Goal: Task Accomplishment & Management: Complete application form

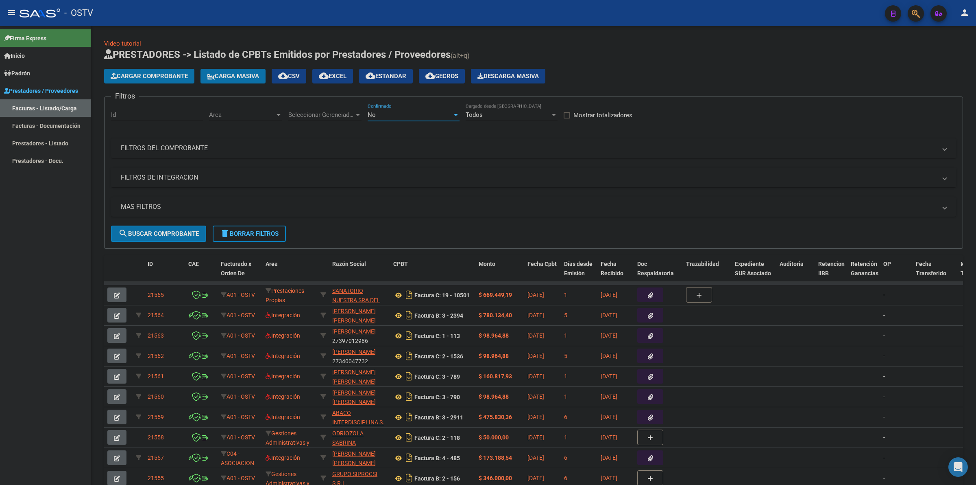
click at [416, 112] on div "No" at bounding box center [410, 114] width 85 height 7
drag, startPoint x: 398, startPoint y: 81, endPoint x: 264, endPoint y: 145, distance: 147.9
click at [397, 81] on span "Todos" at bounding box center [414, 77] width 92 height 18
click at [226, 144] on mat-panel-title "FILTROS DEL COMPROBANTE" at bounding box center [529, 148] width 816 height 9
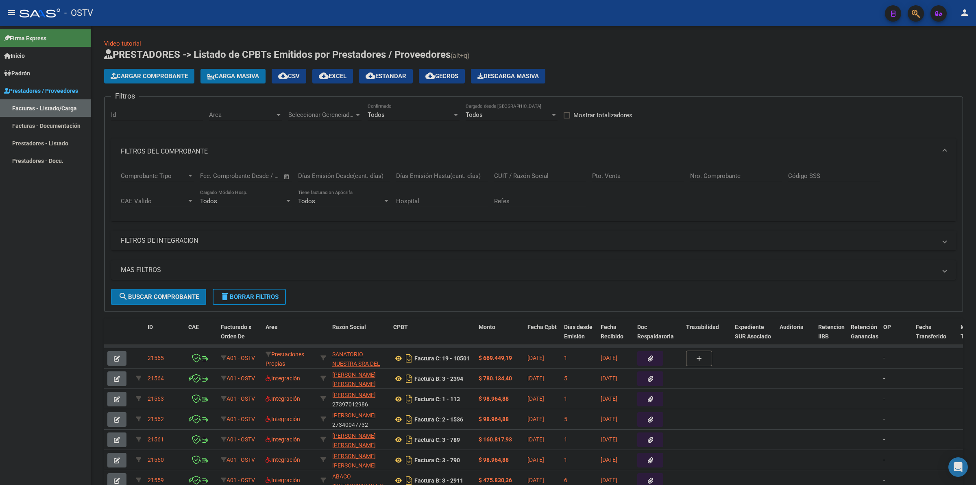
click at [716, 170] on div "Nro. Comprobante" at bounding box center [736, 172] width 92 height 17
drag, startPoint x: 716, startPoint y: 170, endPoint x: 711, endPoint y: 175, distance: 7.5
click at [711, 175] on input "Nro. Comprobante" at bounding box center [736, 175] width 92 height 7
paste input "10301"
type input "10301"
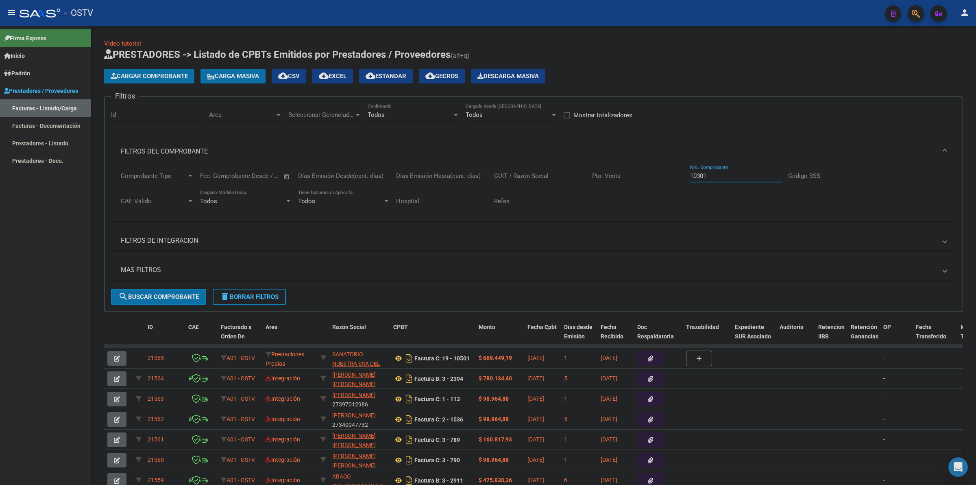
click at [162, 294] on span "search Buscar Comprobante" at bounding box center [158, 296] width 81 height 7
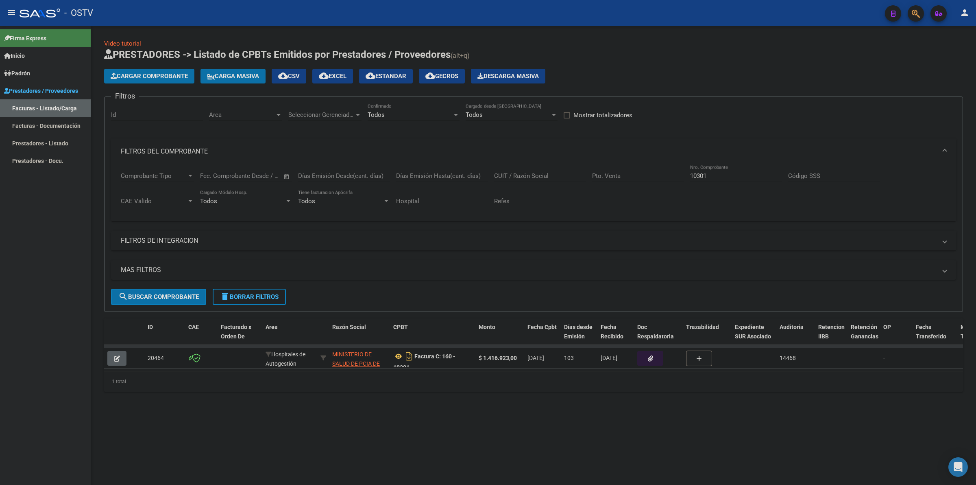
click at [653, 355] on icon "button" at bounding box center [650, 358] width 5 height 6
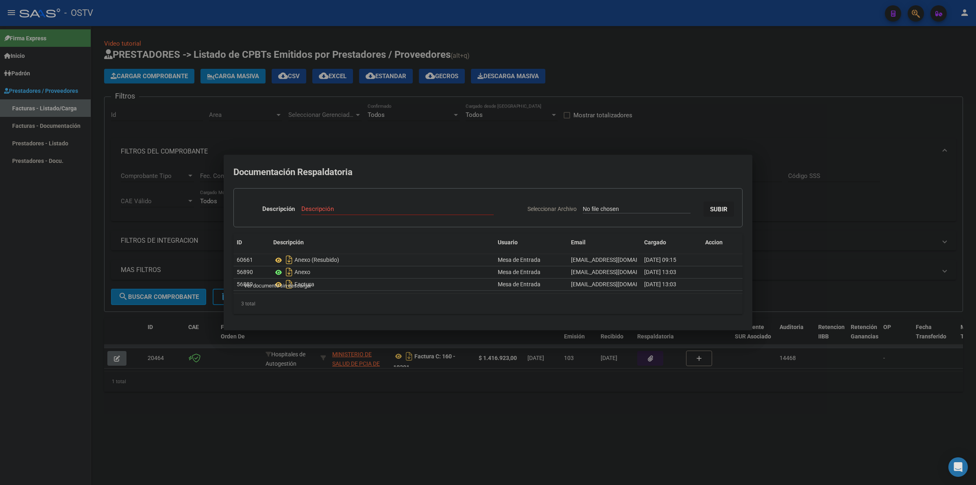
click at [279, 271] on icon at bounding box center [278, 272] width 11 height 10
click at [278, 284] on icon at bounding box center [278, 284] width 11 height 10
click at [277, 261] on icon at bounding box center [278, 260] width 11 height 10
click at [677, 83] on div at bounding box center [488, 242] width 976 height 485
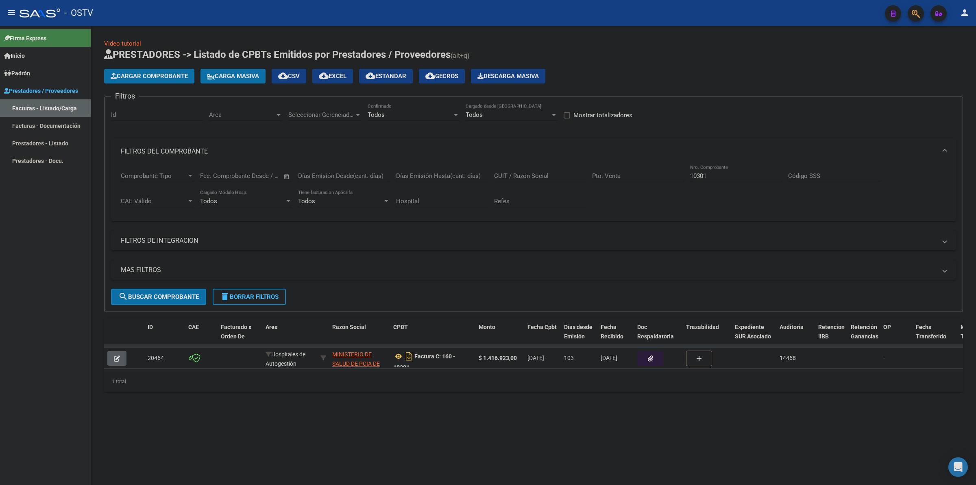
click at [11, 17] on mat-icon "menu" at bounding box center [12, 13] width 10 height 10
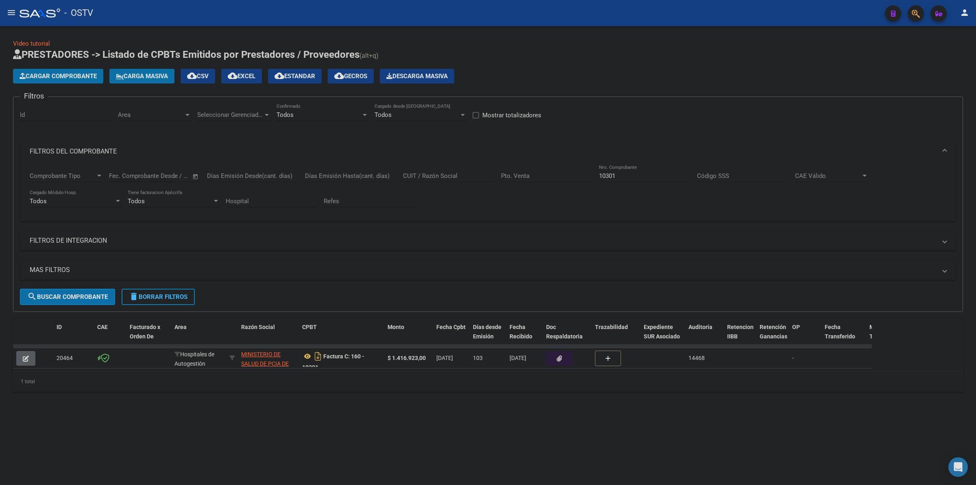
click at [356, 112] on div "Todos" at bounding box center [319, 114] width 85 height 7
drag, startPoint x: 306, startPoint y: 109, endPoint x: 201, endPoint y: 101, distance: 105.3
click at [304, 109] on span "Todos" at bounding box center [323, 114] width 92 height 18
drag, startPoint x: 559, startPoint y: 170, endPoint x: 525, endPoint y: 170, distance: 34.6
click at [526, 170] on div "Comprobante Tipo Comprobante Tipo Fecha inicio – Fecha fin Fec. Comprobante Des…" at bounding box center [488, 189] width 917 height 50
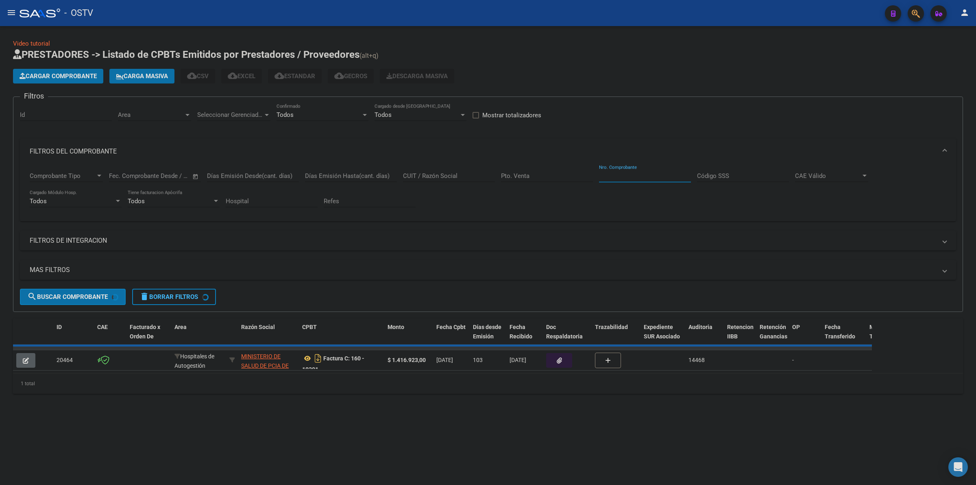
click at [72, 263] on mat-expansion-panel-header "MAS FILTROS" at bounding box center [488, 270] width 937 height 20
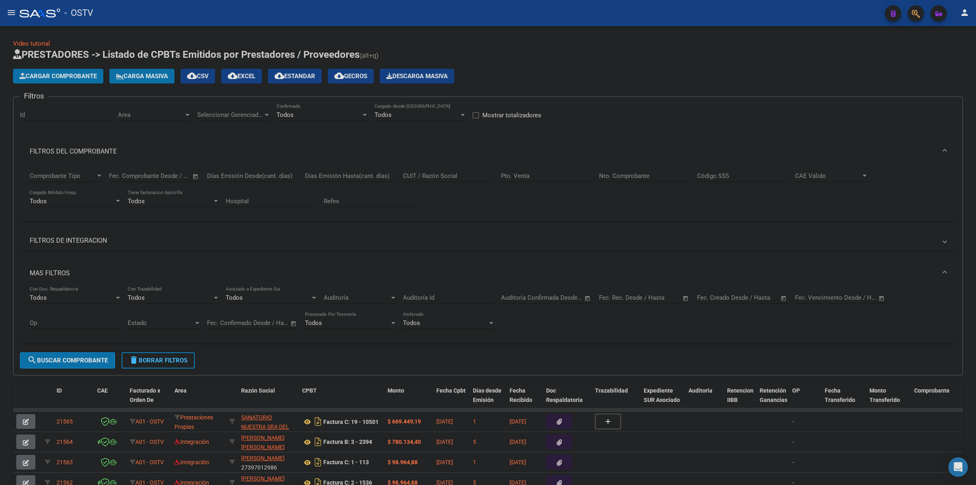
click at [247, 106] on div "Seleccionar Gerenciador Seleccionar Gerenciador" at bounding box center [233, 111] width 73 height 17
click at [236, 169] on span "A01 - OSTV" at bounding box center [254, 169] width 114 height 18
click at [207, 120] on div "A01 - OSTV Seleccionar Gerenciador" at bounding box center [233, 115] width 73 height 25
click at [221, 118] on div "A01 - OSTV Seleccionar Gerenciador" at bounding box center [233, 111] width 73 height 17
drag, startPoint x: 211, startPoint y: 88, endPoint x: 154, endPoint y: 112, distance: 61.7
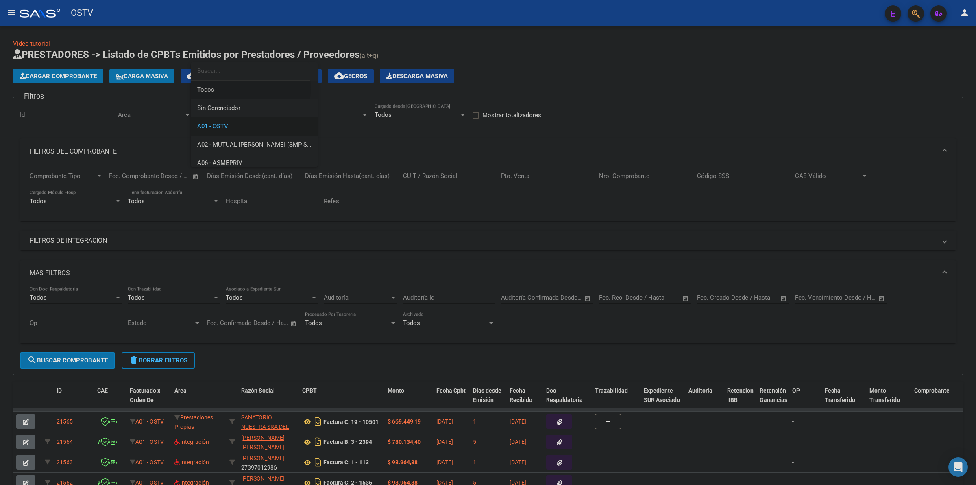
click at [210, 88] on span "Todos" at bounding box center [254, 90] width 114 height 18
click at [151, 117] on span "Area" at bounding box center [151, 114] width 66 height 7
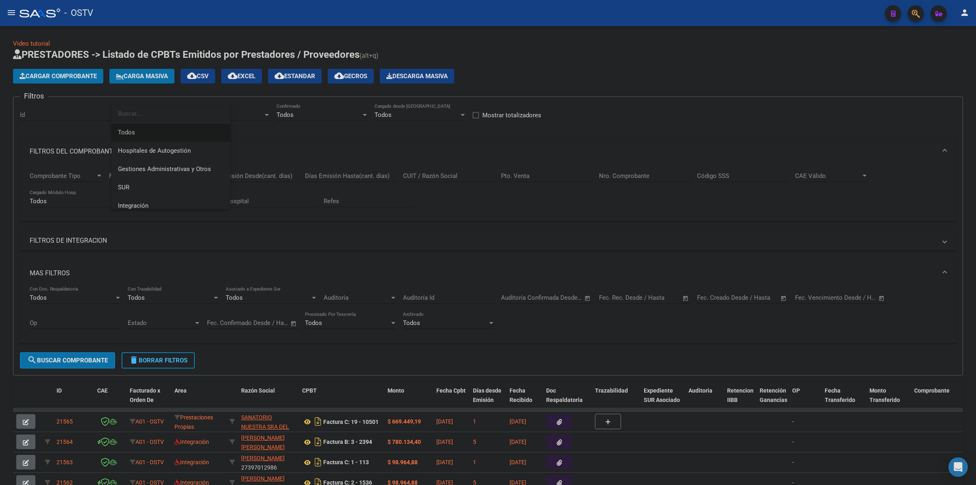
click at [153, 137] on span "Todos" at bounding box center [171, 132] width 106 height 18
drag, startPoint x: 746, startPoint y: 291, endPoint x: 742, endPoint y: 296, distance: 6.0
click at [744, 293] on div "Fecha inicio – Fecha fin Fec. Creado Desde / Hasta" at bounding box center [738, 294] width 82 height 17
click at [742, 296] on input "text" at bounding box center [757, 297] width 39 height 7
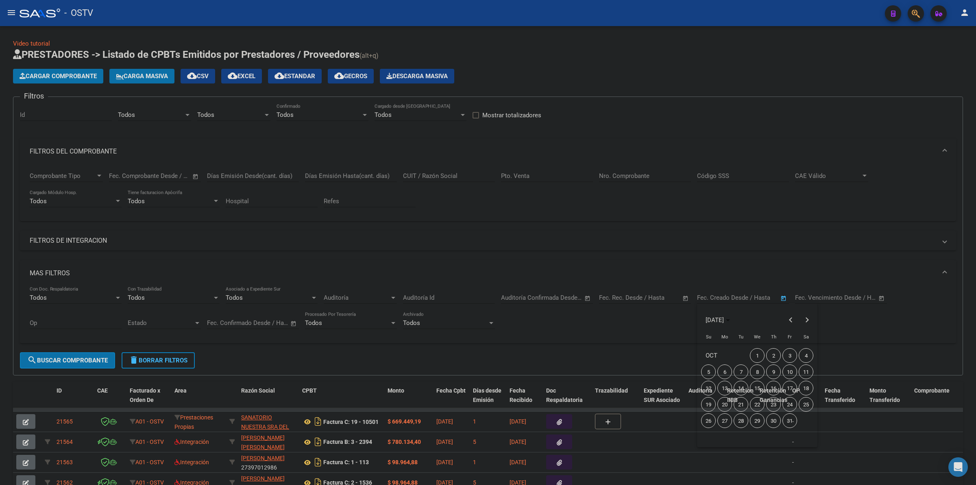
click at [651, 349] on div at bounding box center [488, 242] width 976 height 485
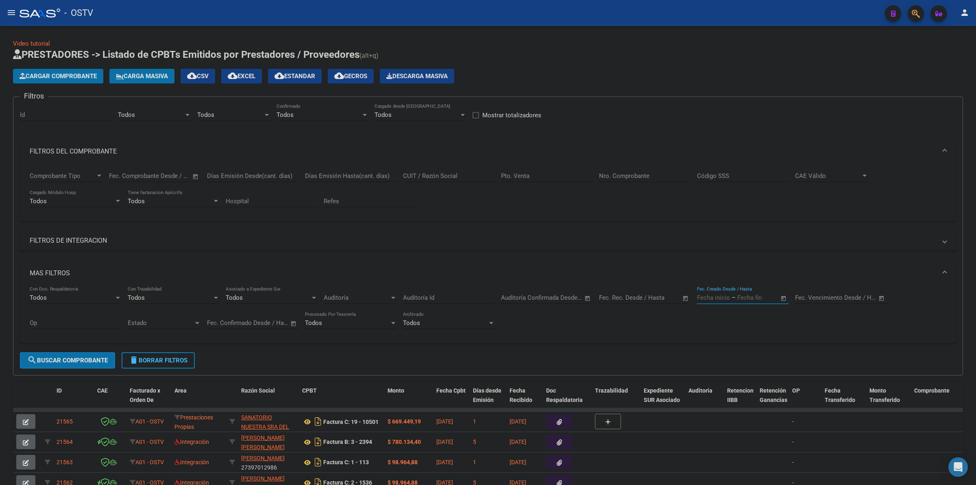
click at [706, 299] on input "text" at bounding box center [713, 297] width 33 height 7
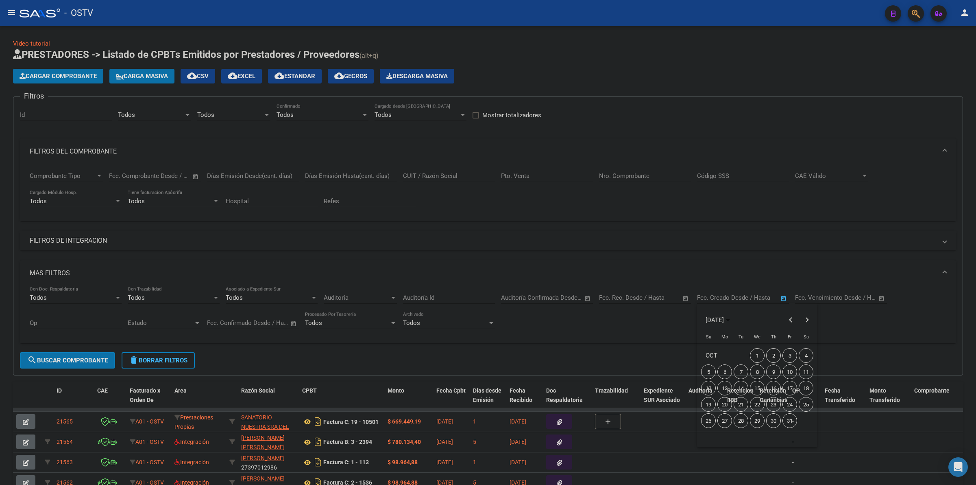
click at [726, 373] on span "6" at bounding box center [725, 371] width 15 height 15
type input "[DATE]"
click at [726, 373] on span "6" at bounding box center [725, 371] width 15 height 15
type input "[DATE]"
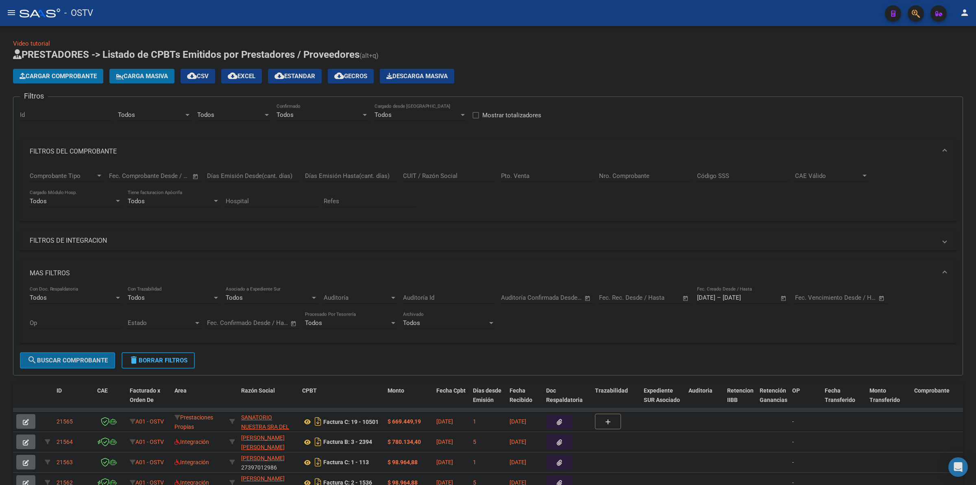
click at [74, 361] on span "search Buscar Comprobante" at bounding box center [67, 359] width 81 height 7
click at [360, 74] on span "cloud_download Gecros" at bounding box center [350, 75] width 33 height 7
click at [298, 75] on span "cloud_download Estandar" at bounding box center [295, 75] width 41 height 7
click at [310, 76] on span "cloud_download Estandar" at bounding box center [295, 75] width 41 height 7
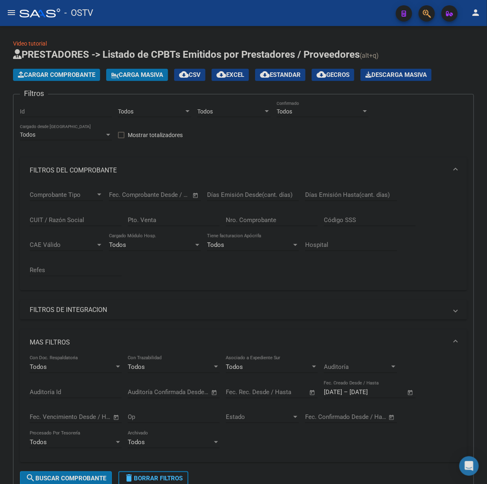
click at [255, 222] on input "Nro. Comprobante" at bounding box center [272, 219] width 92 height 7
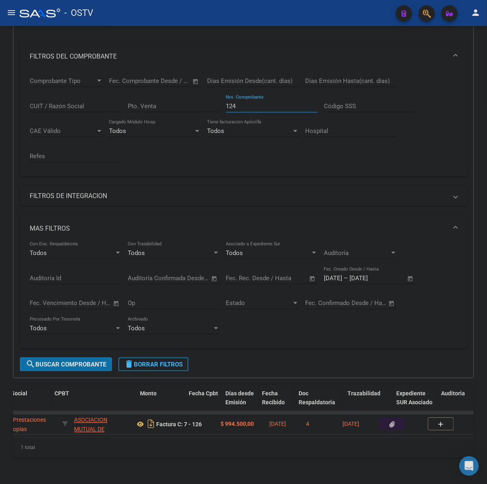
scroll to position [0, 287]
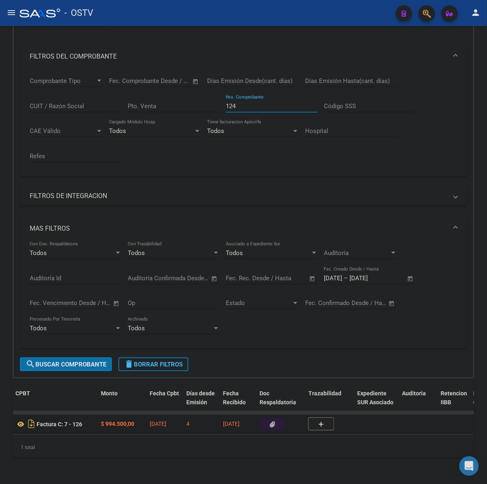
type input "124"
click at [277, 418] on button "button" at bounding box center [273, 424] width 26 height 12
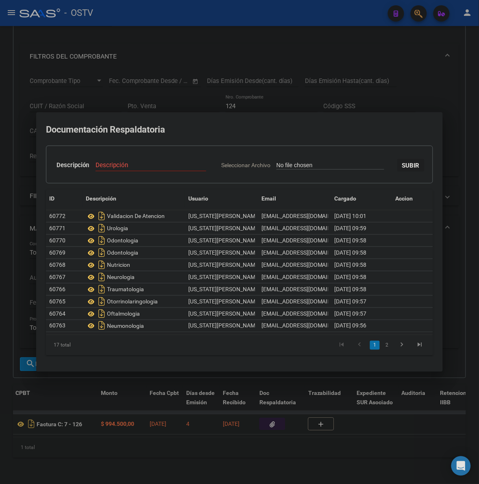
click at [245, 436] on div at bounding box center [239, 242] width 479 height 484
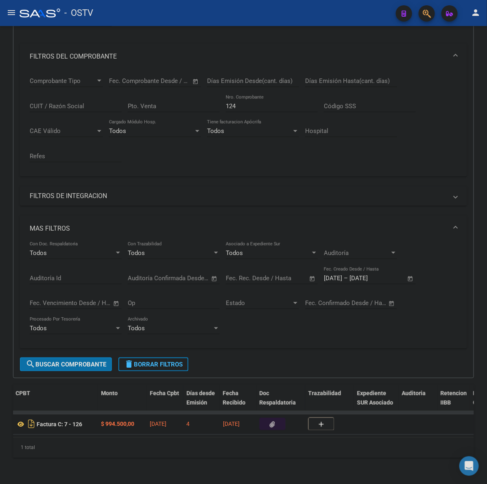
click at [284, 418] on button "button" at bounding box center [273, 424] width 26 height 12
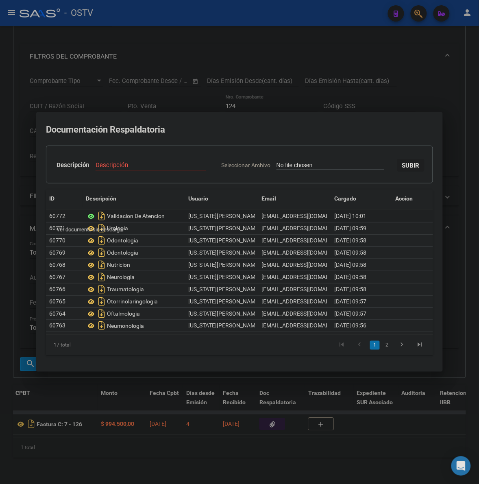
click at [92, 217] on icon at bounding box center [91, 217] width 11 height 10
click at [438, 88] on div at bounding box center [239, 242] width 479 height 484
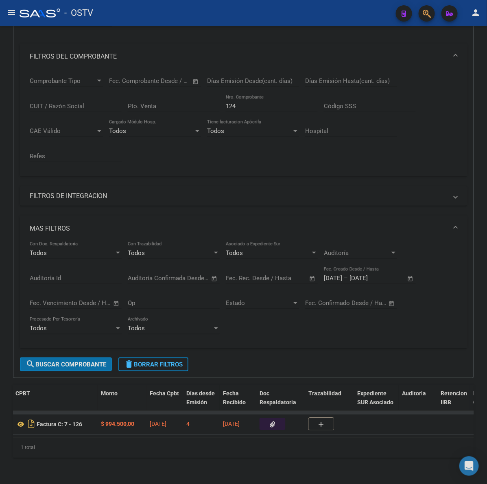
click at [150, 361] on span "delete Borrar Filtros" at bounding box center [153, 364] width 59 height 7
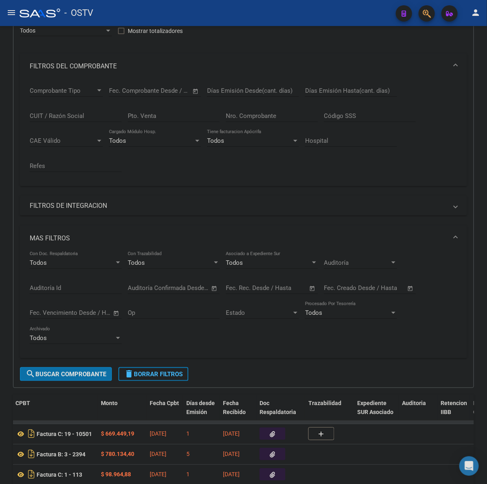
scroll to position [120, 0]
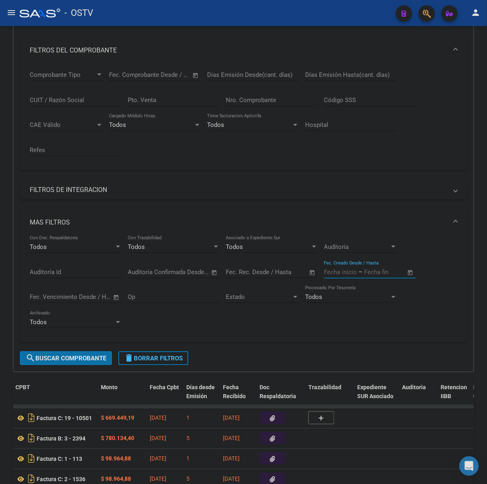
click at [352, 273] on input "text" at bounding box center [340, 272] width 33 height 7
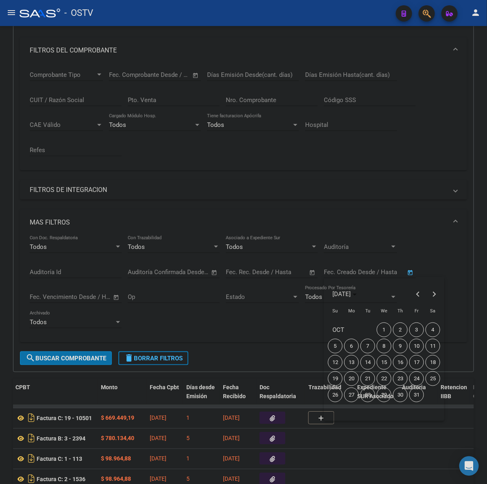
click at [355, 348] on span "6" at bounding box center [351, 346] width 15 height 15
type input "[DATE]"
click at [355, 348] on span "6" at bounding box center [351, 346] width 15 height 15
type input "[DATE]"
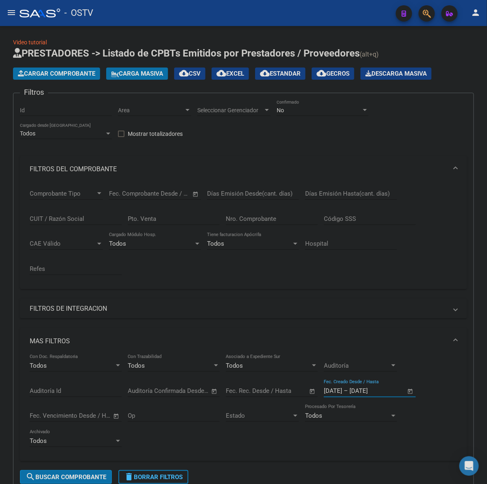
scroll to position [0, 0]
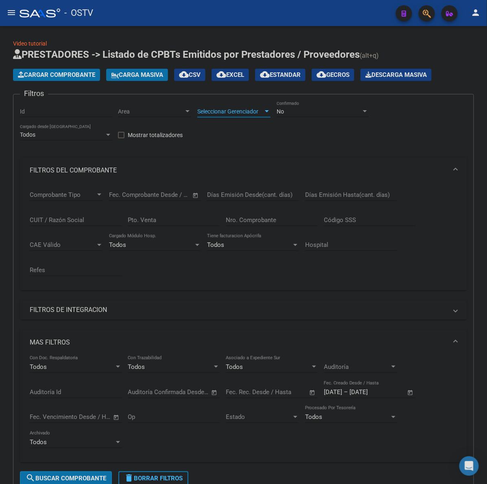
click at [220, 114] on span "Seleccionar Gerenciador" at bounding box center [230, 111] width 66 height 7
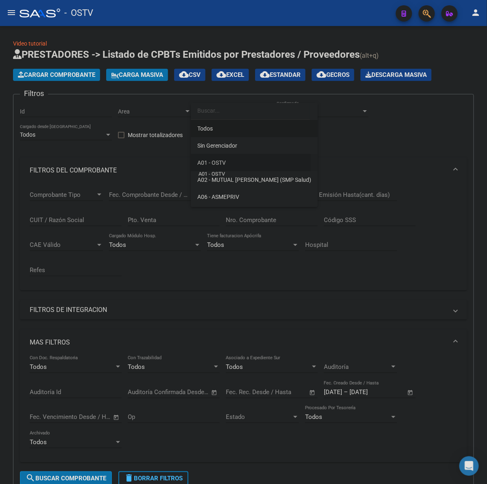
drag, startPoint x: 210, startPoint y: 164, endPoint x: 139, endPoint y: 96, distance: 98.4
click at [209, 164] on span "A01 - OSTV" at bounding box center [211, 162] width 28 height 7
click at [137, 107] on div "Area Area" at bounding box center [154, 109] width 73 height 16
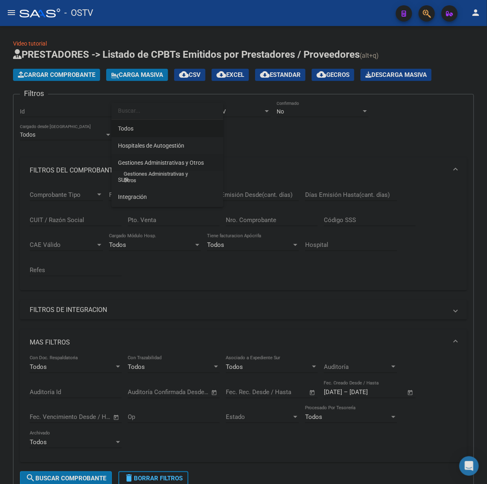
click at [165, 161] on span "Gestiones Administrativas y Otros" at bounding box center [161, 162] width 86 height 7
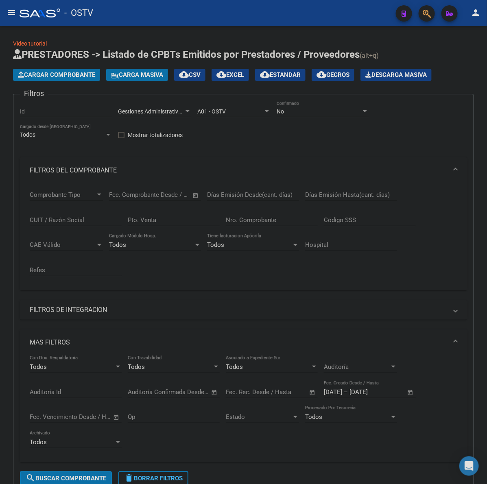
click at [48, 166] on mat-panel-title "FILTROS DEL COMPROBANTE" at bounding box center [239, 170] width 418 height 9
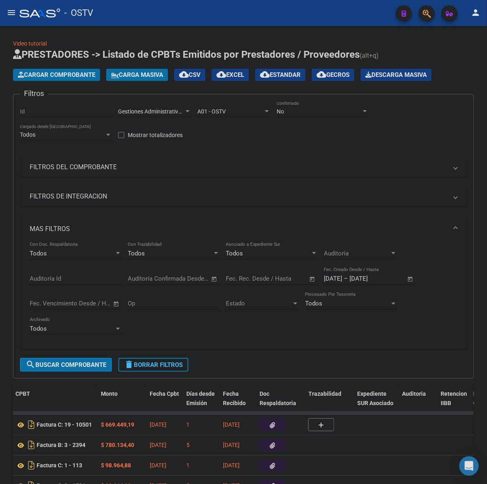
click at [294, 123] on div "No Confirmado" at bounding box center [323, 112] width 92 height 23
drag, startPoint x: 294, startPoint y: 120, endPoint x: 292, endPoint y: 113, distance: 7.9
click at [294, 119] on div "No Confirmado" at bounding box center [323, 112] width 92 height 23
click at [292, 113] on div "No" at bounding box center [319, 111] width 85 height 7
click at [289, 81] on span "Todos" at bounding box center [323, 77] width 92 height 17
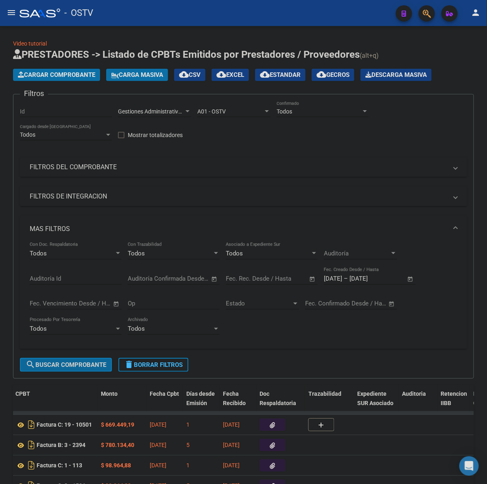
click at [74, 361] on span "search Buscar Comprobante" at bounding box center [66, 364] width 81 height 7
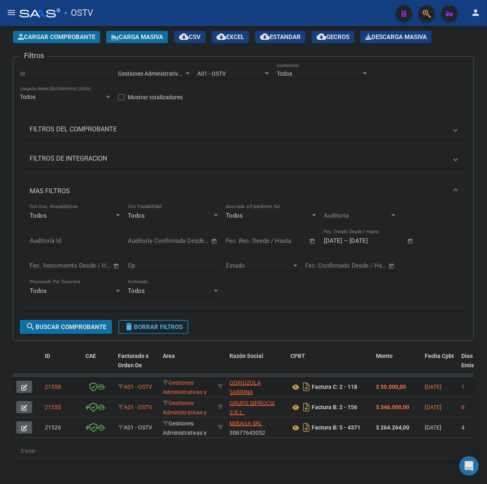
scroll to position [31, 0]
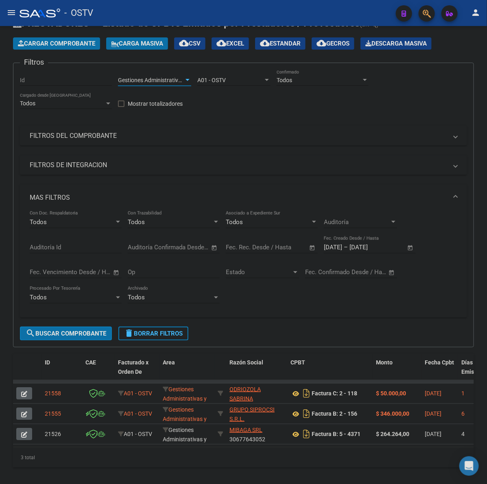
click at [141, 79] on span "Gestiones Administrativas y Otros" at bounding box center [161, 80] width 86 height 7
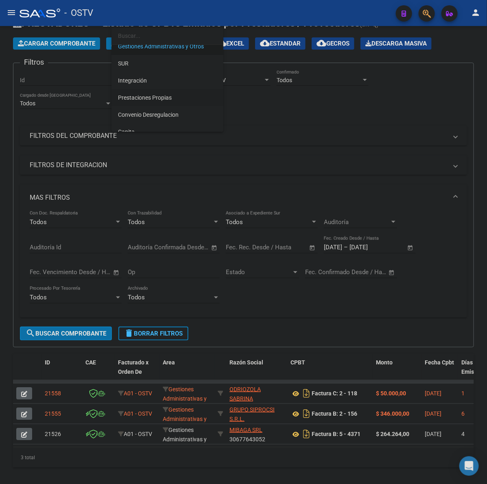
scroll to position [41, 0]
click at [158, 94] on span "Prestaciones Propias" at bounding box center [145, 97] width 54 height 7
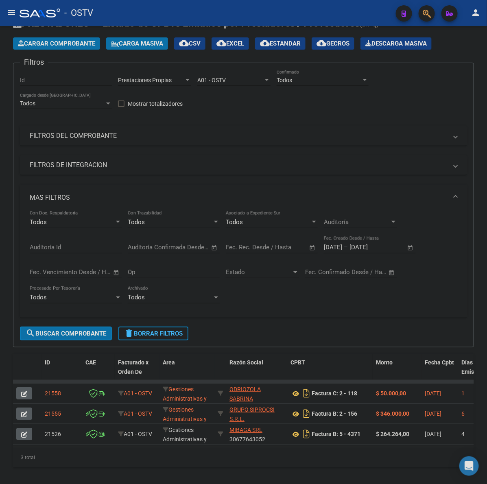
click at [76, 324] on div "MAS FILTROS Todos Con Doc. Respaldatoria Todos Con Trazabilidad Todos Asociado …" at bounding box center [243, 256] width 447 height 142
click at [77, 330] on span "search Buscar Comprobante" at bounding box center [66, 333] width 81 height 7
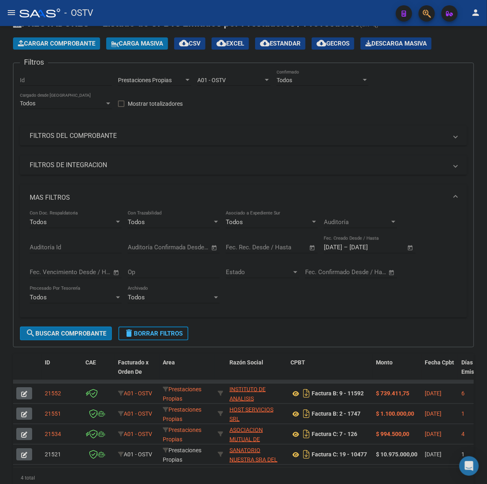
click at [162, 84] on div "Prestaciones Propias Area" at bounding box center [154, 78] width 73 height 16
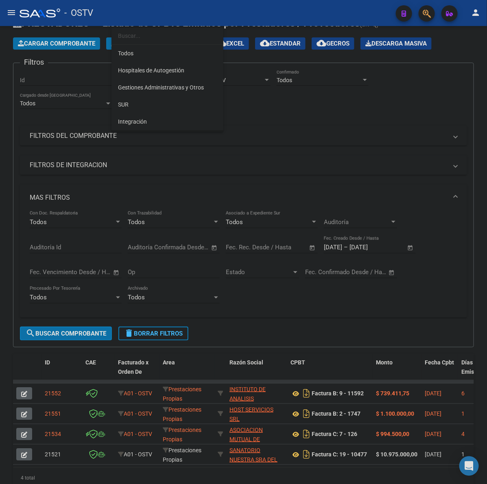
scroll to position [59, 0]
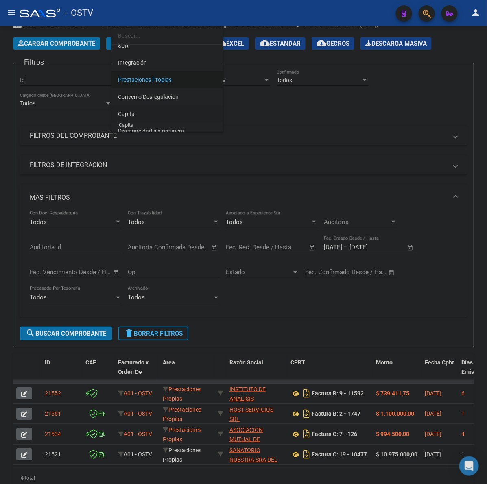
click at [121, 113] on span "Capita" at bounding box center [126, 114] width 17 height 7
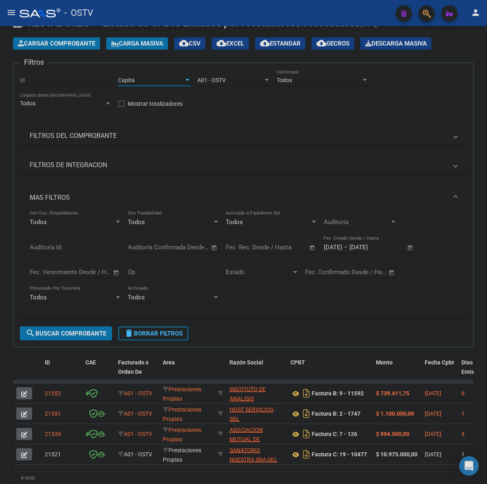
click at [77, 330] on span "search Buscar Comprobante" at bounding box center [66, 333] width 81 height 7
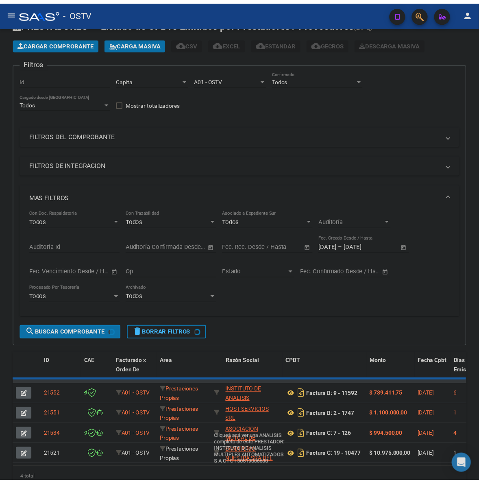
scroll to position [0, 0]
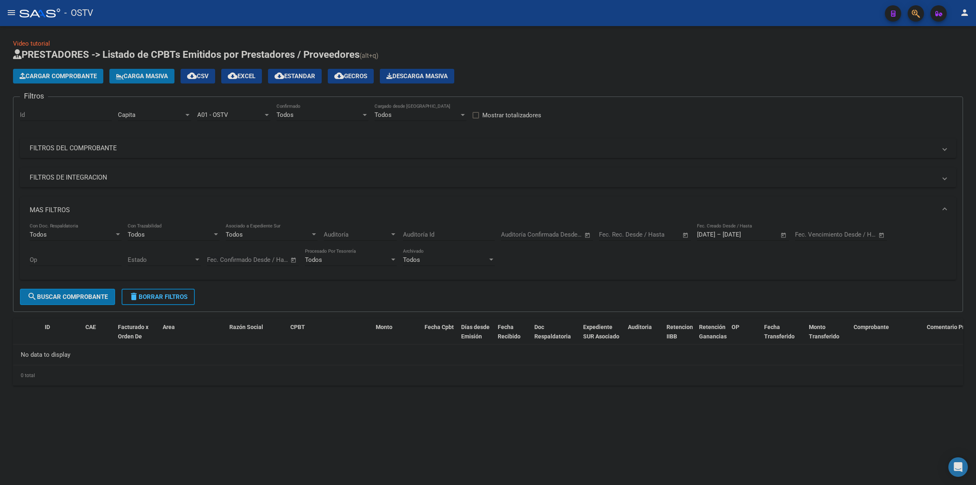
drag, startPoint x: 572, startPoint y: 67, endPoint x: 400, endPoint y: 0, distance: 184.6
click at [570, 66] on app-list-header "PRESTADORES -> Listado de CPBTs Emitidos por Prestadores / Proveedores (alt+q) …" at bounding box center [488, 180] width 950 height 264
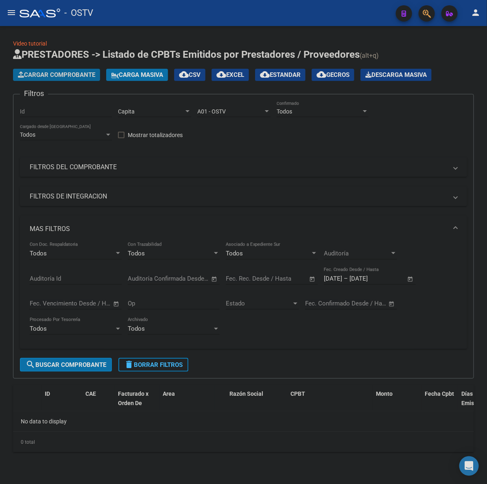
click at [51, 70] on button "Cargar Comprobante" at bounding box center [56, 75] width 87 height 12
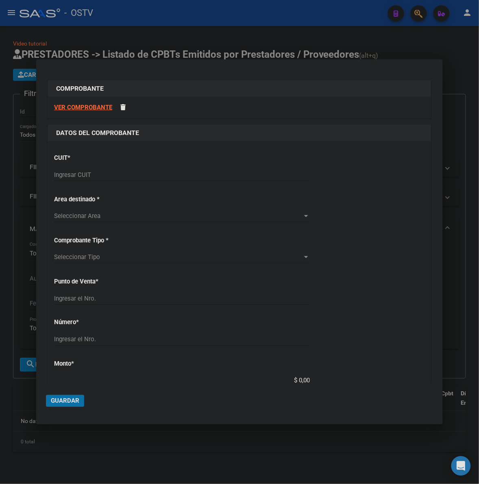
drag, startPoint x: 125, startPoint y: 164, endPoint x: 125, endPoint y: 172, distance: 7.7
click at [125, 165] on div "CUIT * Ingresar CUIT" at bounding box center [239, 167] width 371 height 41
click at [125, 173] on input "Ingresar CUIT" at bounding box center [182, 174] width 256 height 7
click at [116, 184] on div "Ingresar CUIT" at bounding box center [182, 179] width 256 height 20
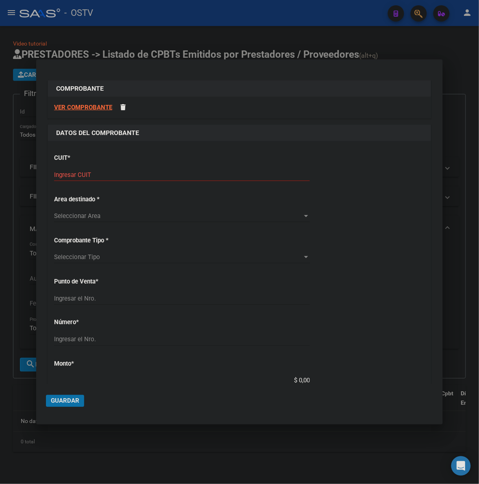
click at [117, 173] on input "Ingresar CUIT" at bounding box center [182, 174] width 256 height 7
click at [135, 173] on input "Ingresar CUIT" at bounding box center [182, 174] width 256 height 7
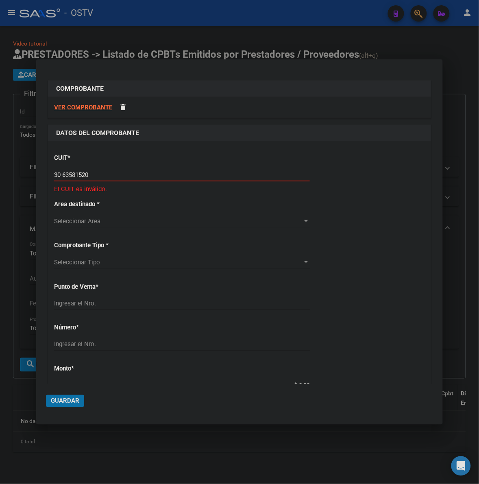
type input "30-63581520-1"
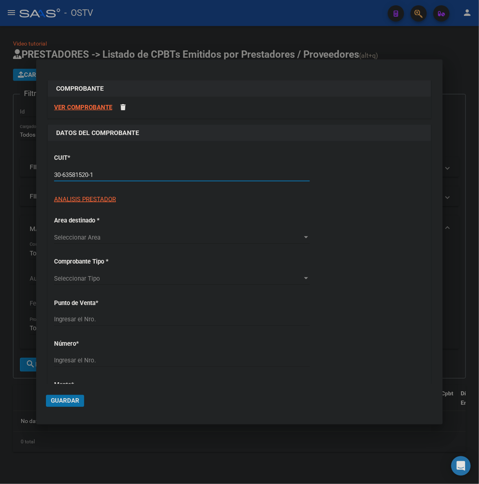
type input "140"
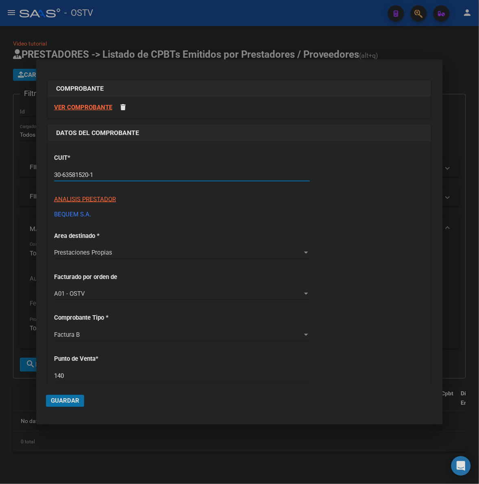
type input "30-63581520-1"
click at [393, 241] on div "CUIT * 30-63581520-1 Ingresar CUIT ANALISIS PRESTADOR BEQUEM S.A. ARCA Padrón A…" at bounding box center [239, 450] width 383 height 618
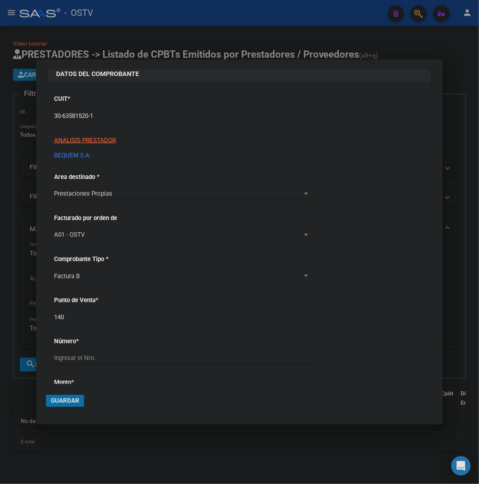
scroll to position [68, 0]
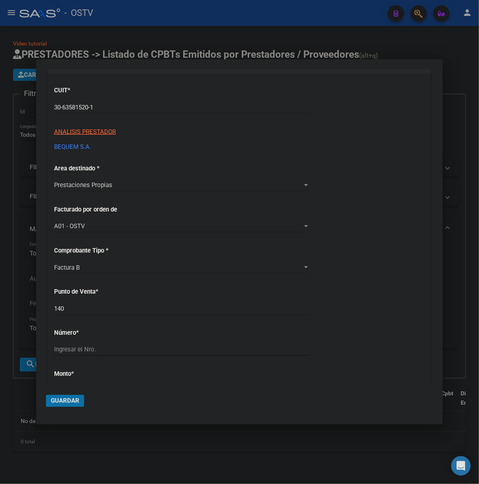
click at [72, 305] on input "140" at bounding box center [182, 308] width 256 height 7
type input "140"
type input "33797"
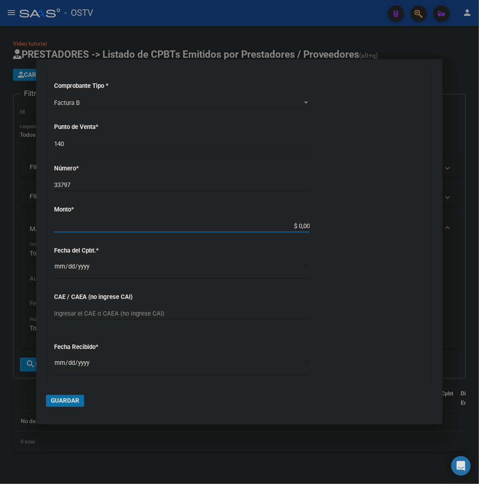
type input "$ 4.807.706,87"
type input "[DATE]"
type input "75401830186291"
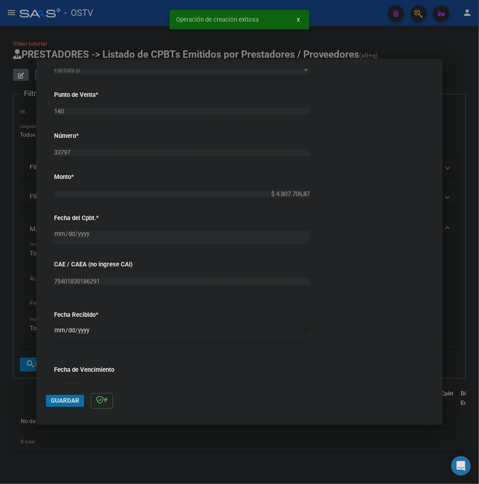
scroll to position [356, 0]
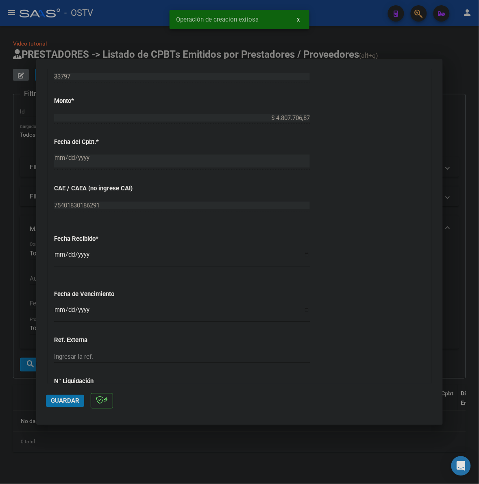
click at [60, 312] on input "Ingresar la fecha" at bounding box center [182, 313] width 256 height 13
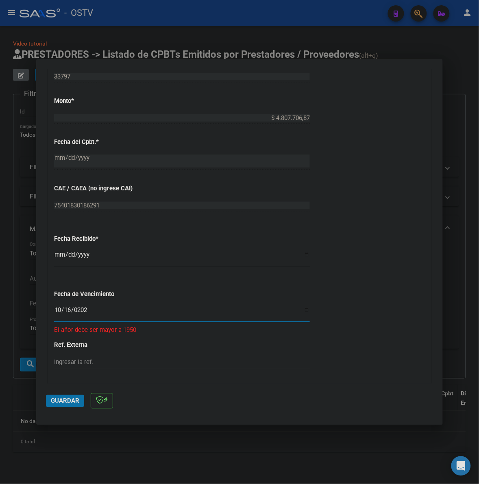
type input "[DATE]"
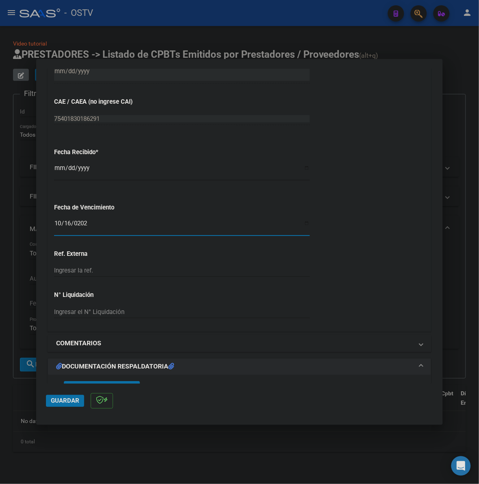
scroll to position [474, 0]
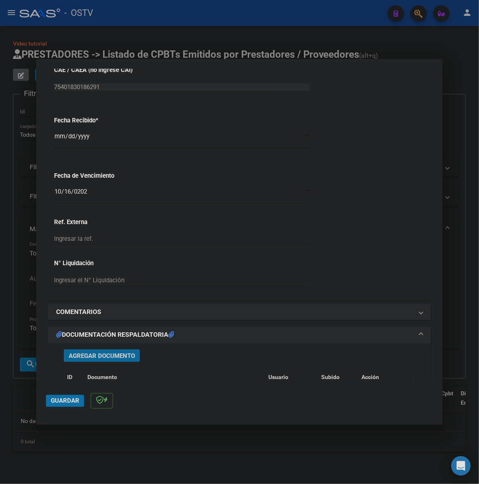
click at [114, 357] on span "Agregar Documento" at bounding box center [102, 355] width 66 height 7
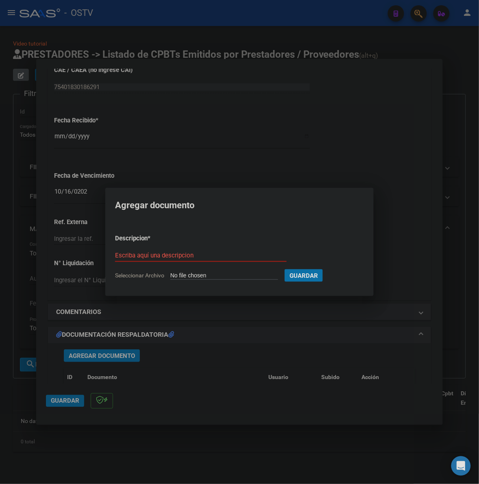
type input "C:\fakepath\FACTURA - 140 33797 - BEQUEM SA.pdf"
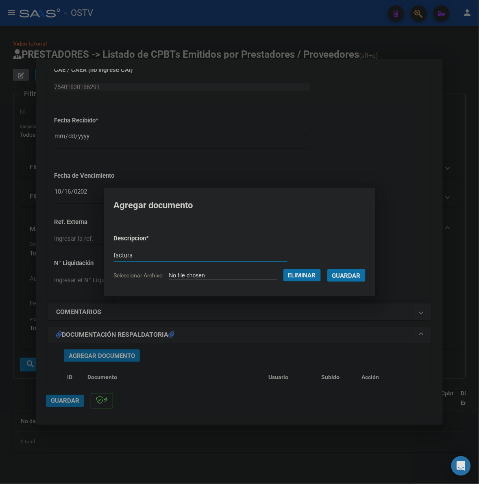
type input "factura"
click at [328, 269] on button "Guardar" at bounding box center [347, 275] width 38 height 13
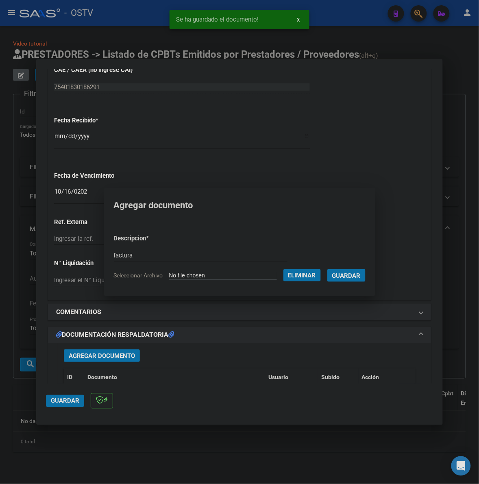
click at [90, 356] on span "Agregar Documento" at bounding box center [102, 355] width 66 height 7
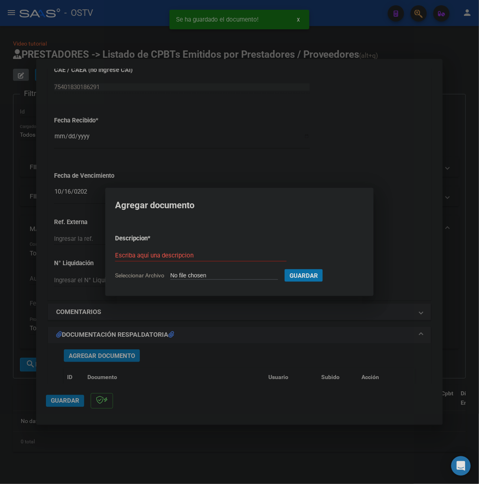
type input "C:\fakepath\ANEXO - 140 33797 - BEQUEM SA.pdf"
type input "anexo"
click at [328, 269] on button "Guardar" at bounding box center [347, 275] width 38 height 13
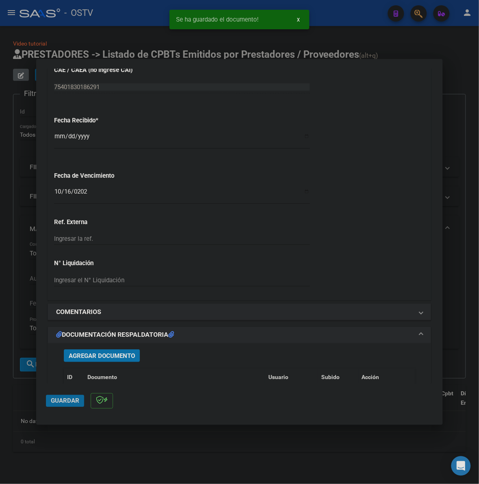
click at [66, 400] on span "Guardar" at bounding box center [65, 400] width 28 height 7
drag, startPoint x: 467, startPoint y: 170, endPoint x: 462, endPoint y: 170, distance: 4.9
click at [467, 170] on div at bounding box center [239, 242] width 479 height 484
type input "$ 0,00"
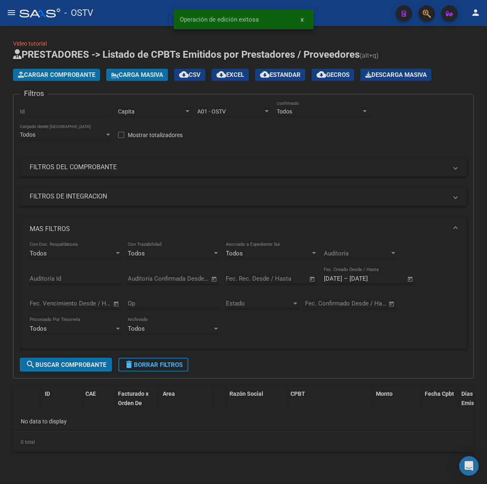
click at [89, 79] on button "Cargar Comprobante" at bounding box center [56, 75] width 87 height 12
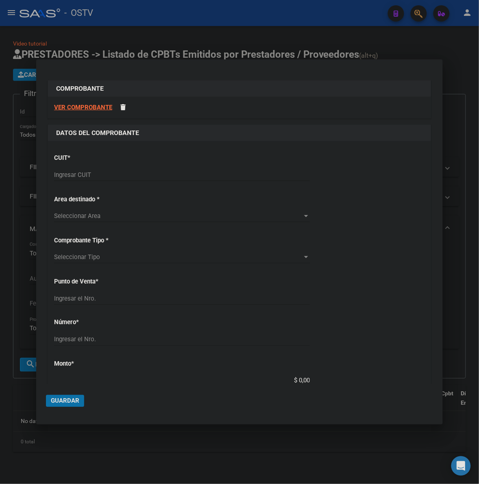
click at [71, 176] on input "Ingresar CUIT" at bounding box center [182, 174] width 256 height 7
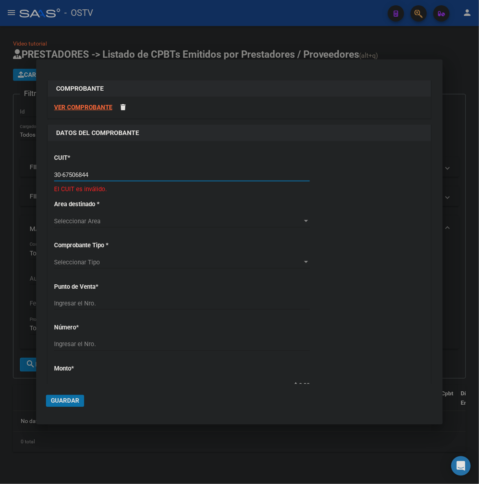
type input "30-67506844-1"
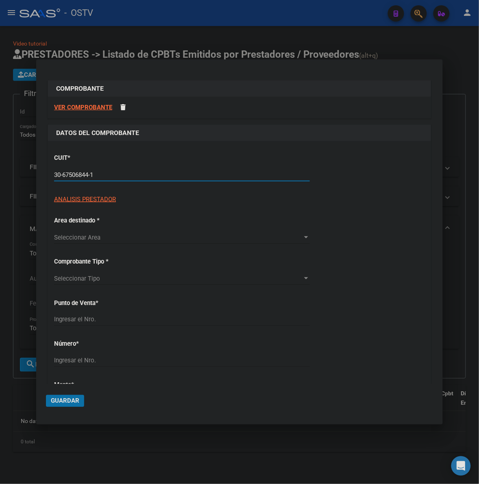
type input "113"
type input "30-67506844-1"
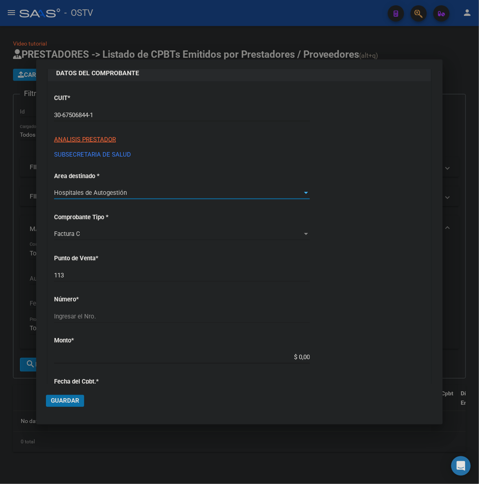
scroll to position [85, 0]
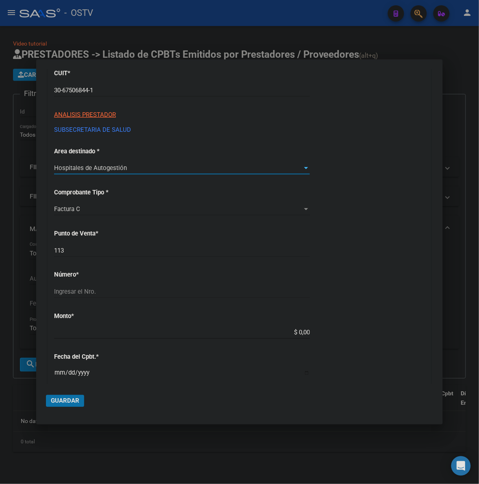
click at [103, 254] on div "113 Ingresar el Nro." at bounding box center [182, 251] width 256 height 12
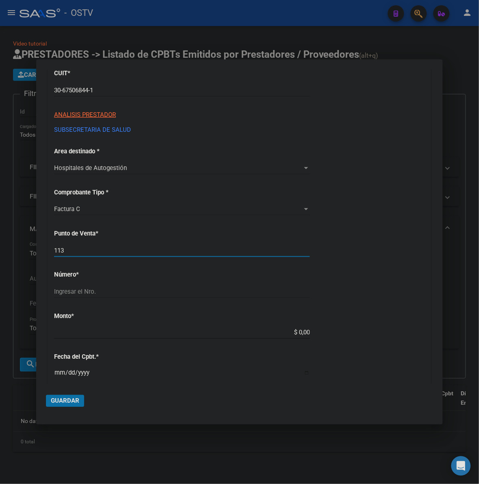
click at [104, 251] on input "113" at bounding box center [182, 250] width 256 height 7
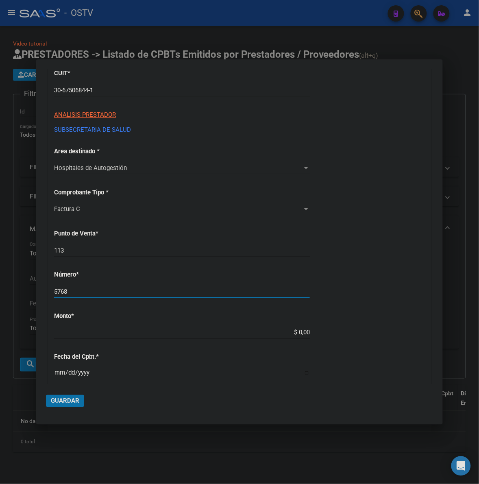
type input "5768"
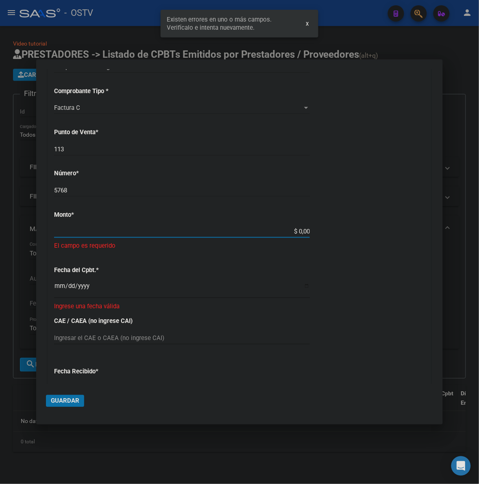
scroll to position [187, 0]
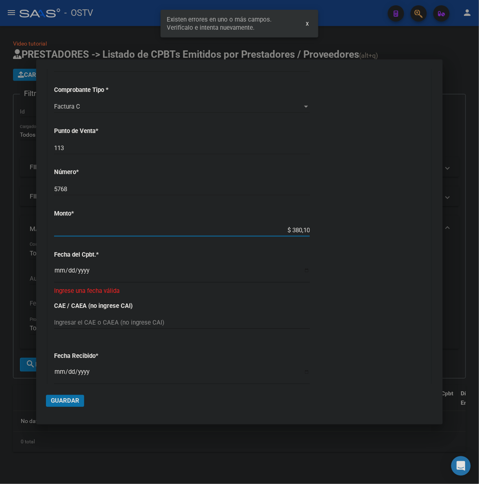
type input "$ 3.801,00"
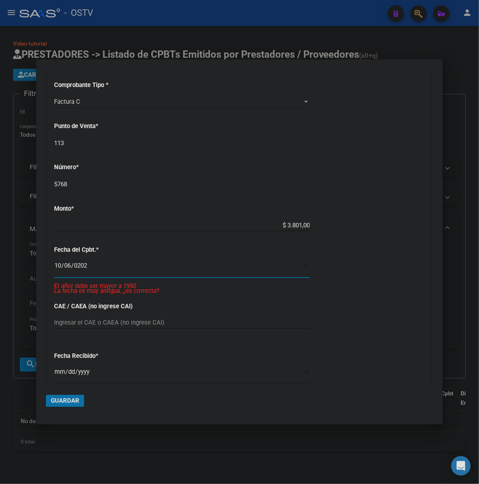
type input "[DATE]"
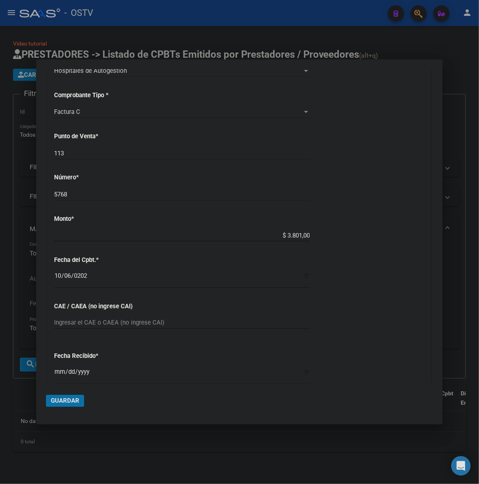
scroll to position [361, 0]
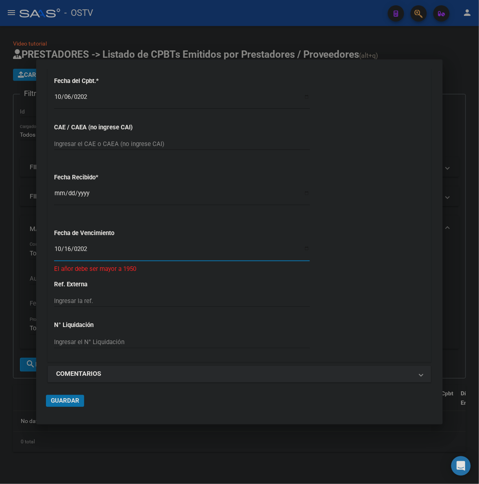
type input "[DATE]"
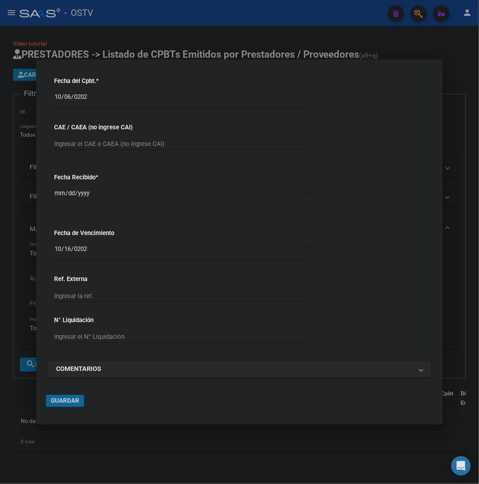
click at [57, 397] on button "Guardar" at bounding box center [65, 401] width 38 height 12
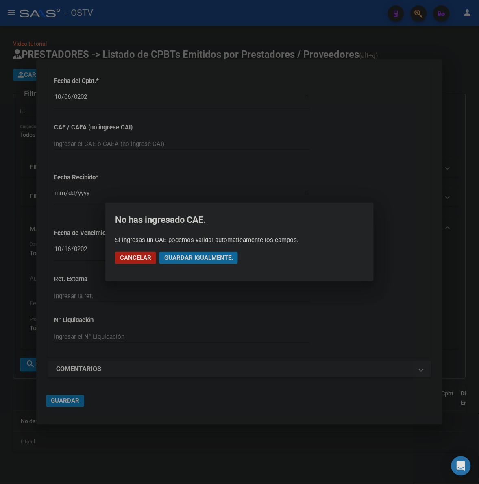
drag, startPoint x: 235, startPoint y: 263, endPoint x: 226, endPoint y: 258, distance: 10.2
click at [234, 263] on button "Guardar igualmente." at bounding box center [198, 258] width 79 height 12
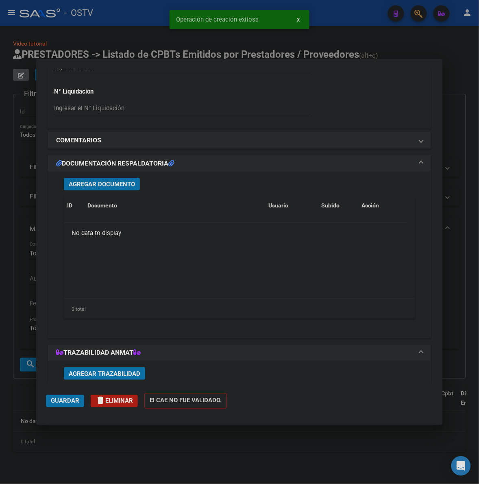
scroll to position [610, 0]
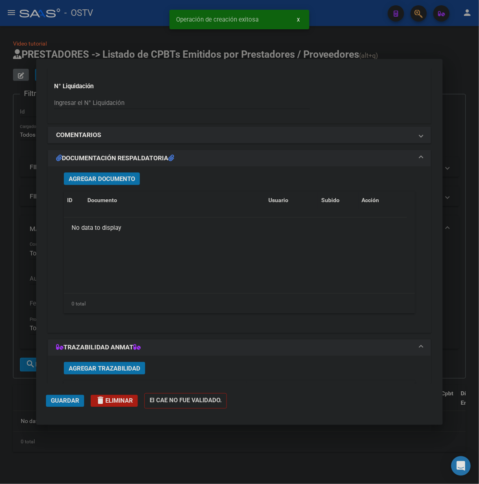
click at [129, 179] on span "Agregar Documento" at bounding box center [102, 178] width 66 height 7
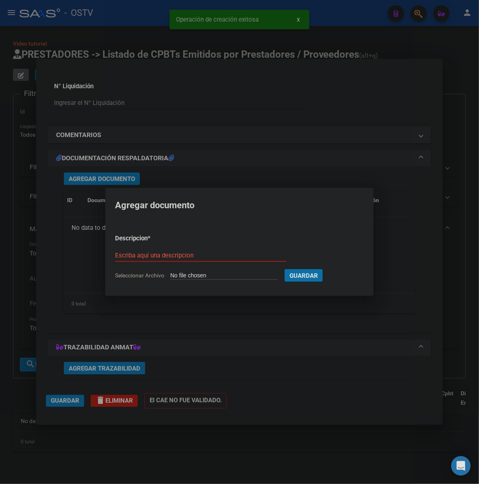
type input "C:\fakepath\FACTURA - 113 7968 - SUBSECRETARIA DE SALUD.pdf"
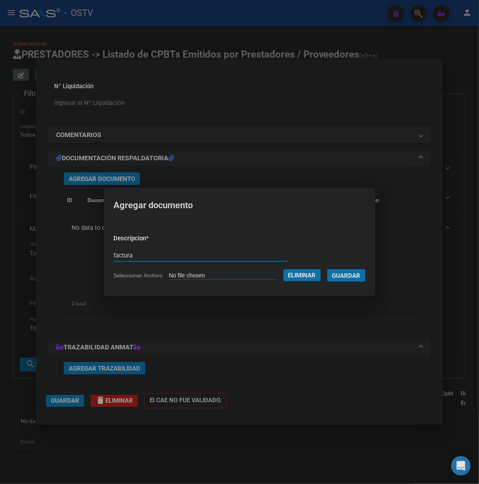
type input "factura"
click at [328, 269] on button "Guardar" at bounding box center [347, 275] width 38 height 13
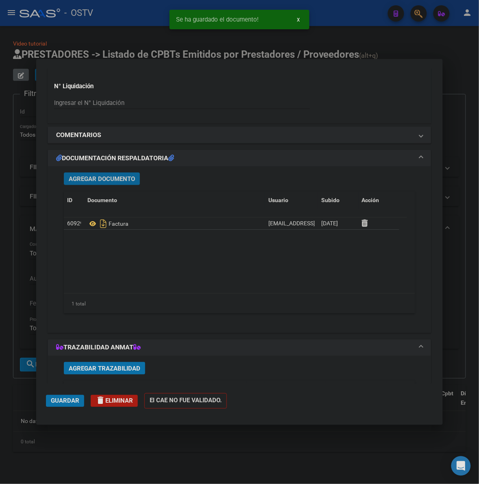
click at [63, 394] on mat-dialog-actions "Guardar delete Eliminar El CAE NO FUE VALIDADO." at bounding box center [239, 400] width 387 height 32
click at [49, 400] on button "Guardar" at bounding box center [65, 401] width 38 height 12
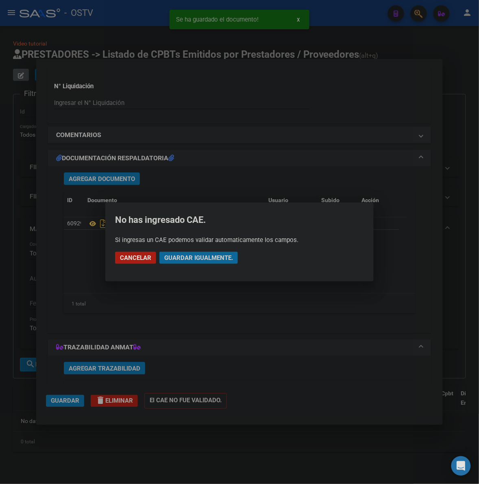
drag, startPoint x: 196, startPoint y: 257, endPoint x: 355, endPoint y: 242, distance: 159.3
click at [197, 257] on span "Guardar igualmente." at bounding box center [198, 257] width 69 height 7
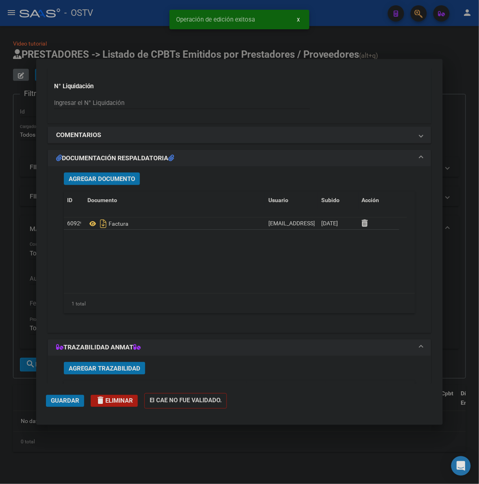
click at [462, 241] on div at bounding box center [239, 242] width 479 height 484
type input "$ 0,00"
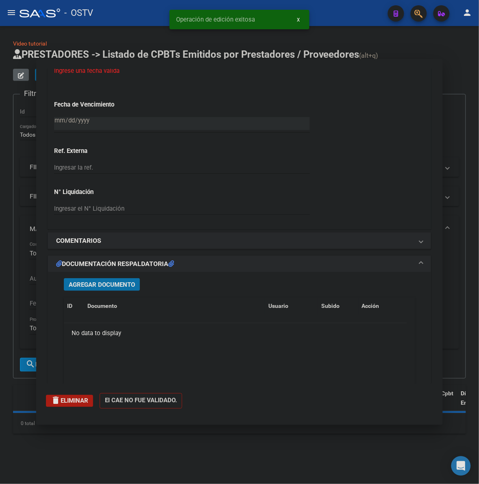
scroll to position [716, 0]
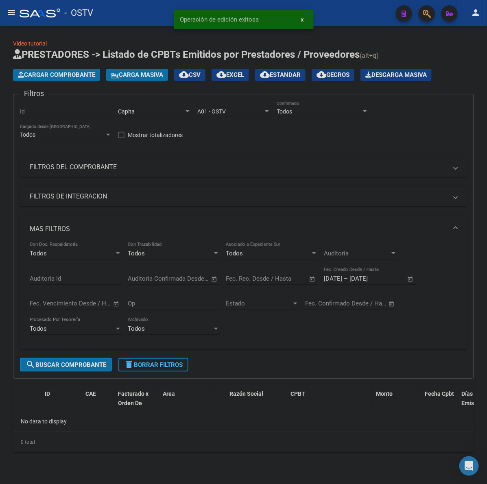
click at [61, 72] on span "Cargar Comprobante" at bounding box center [56, 74] width 77 height 7
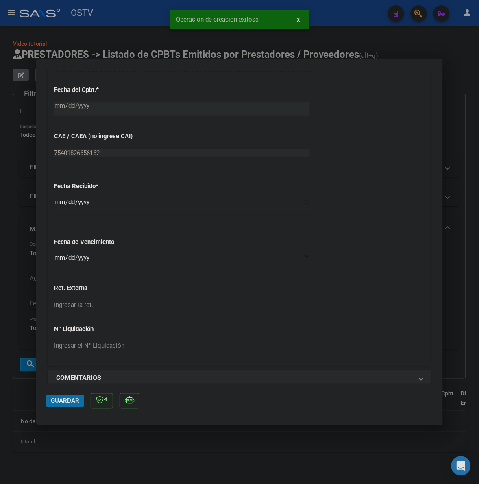
scroll to position [441, 0]
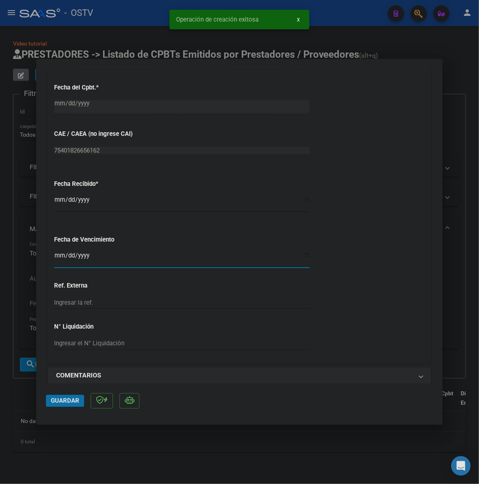
click at [59, 255] on input "Ingresar la fecha" at bounding box center [182, 258] width 256 height 13
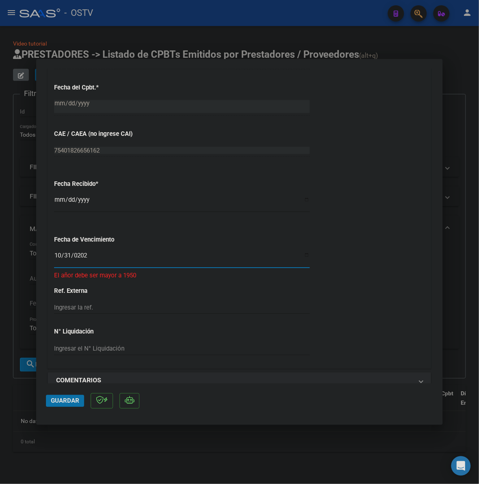
type input "[DATE]"
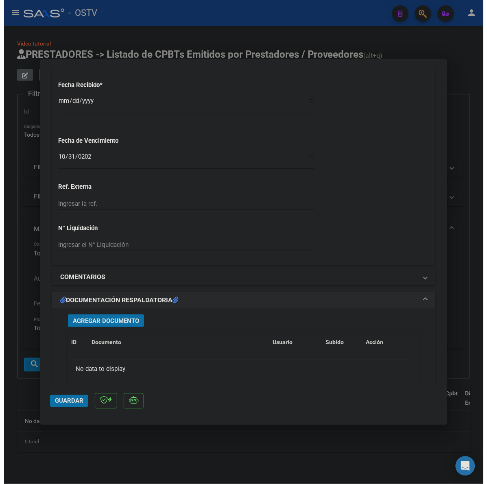
scroll to position [542, 0]
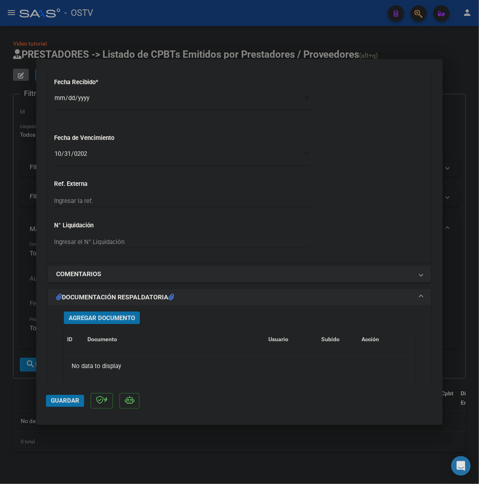
click at [81, 318] on span "Agregar Documento" at bounding box center [102, 317] width 66 height 7
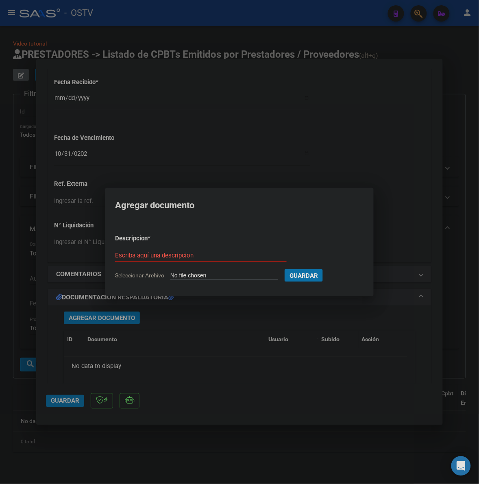
type input "C:\fakepath\FACTURA - 1 2047 - ODONTOPLAD SA.pdf"
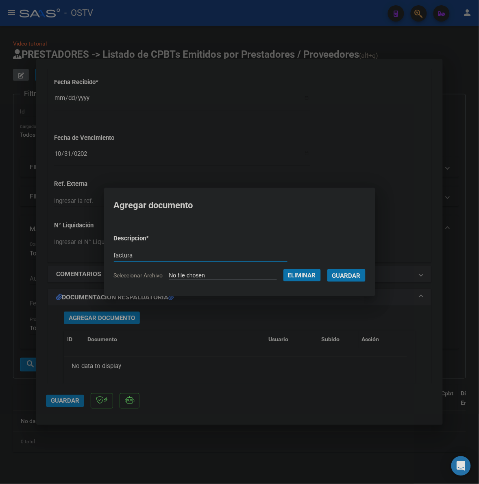
type input "factura"
click at [328, 269] on button "Guardar" at bounding box center [347, 275] width 38 height 13
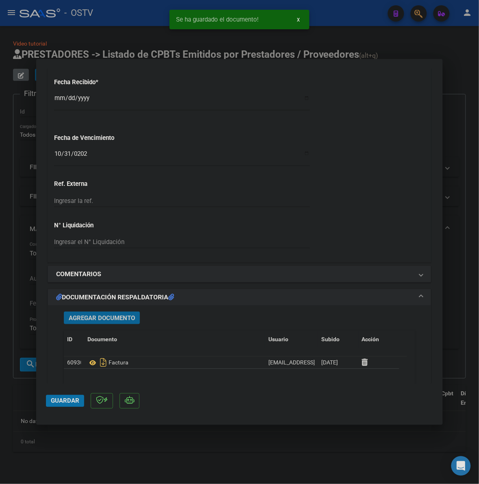
click at [53, 405] on button "Guardar" at bounding box center [65, 401] width 38 height 12
click at [464, 190] on div at bounding box center [239, 242] width 479 height 484
type input "$ 0,00"
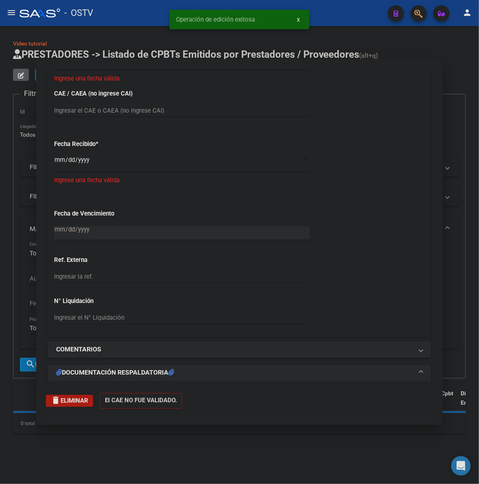
scroll to position [0, 0]
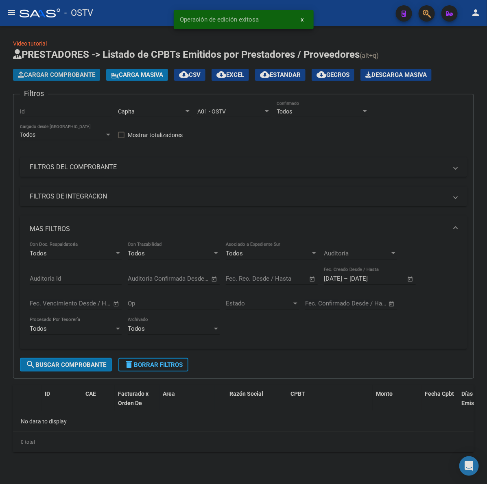
click at [49, 73] on span "Cargar Comprobante" at bounding box center [56, 74] width 77 height 7
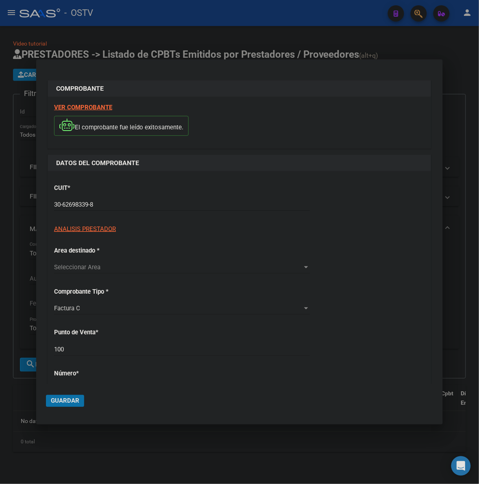
type input "11606"
type input "$ 121.244,00"
type input "[DATE]"
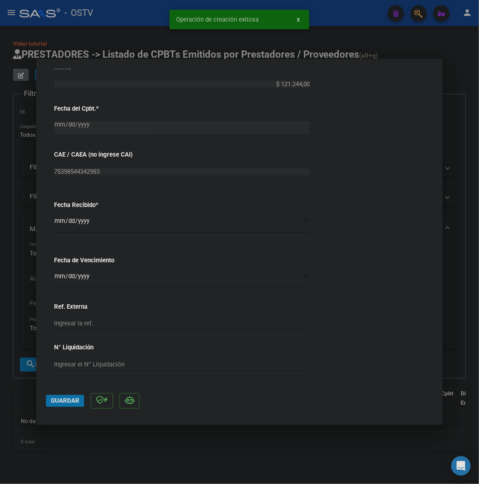
scroll to position [441, 0]
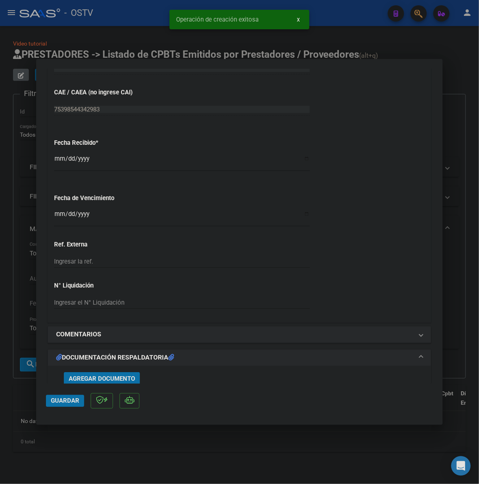
click at [61, 213] on input "Ingresar la fecha" at bounding box center [182, 217] width 256 height 13
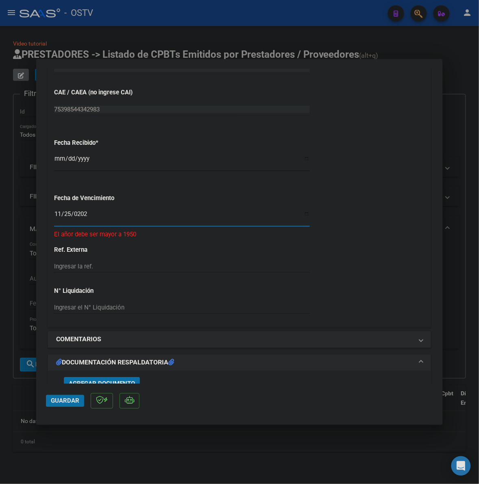
type input "[DATE]"
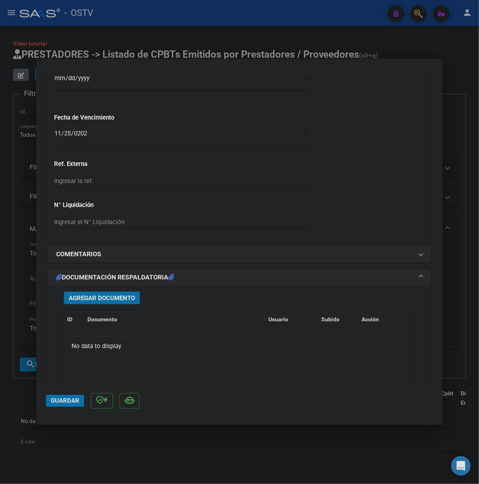
scroll to position [559, 0]
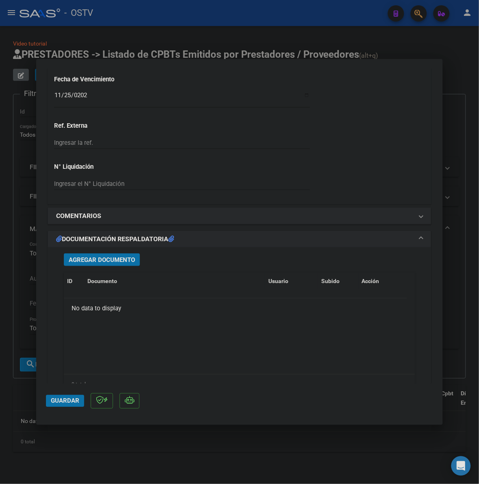
click at [123, 255] on button "Agregar Documento" at bounding box center [102, 259] width 76 height 13
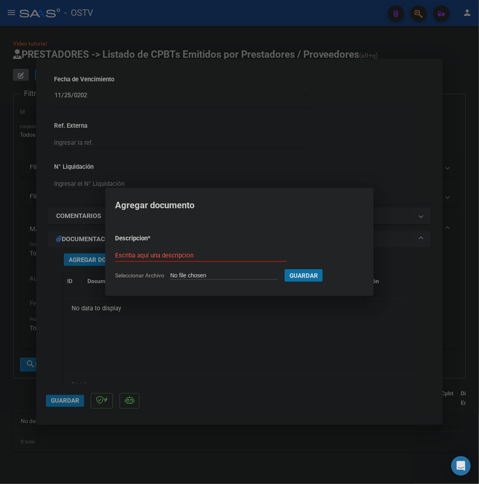
type input "C:\fakepath\FACTURA Y ANEXO - 100 11606 - HOSPITAL ZONAL GENERAL DE AGUDOS DESC…"
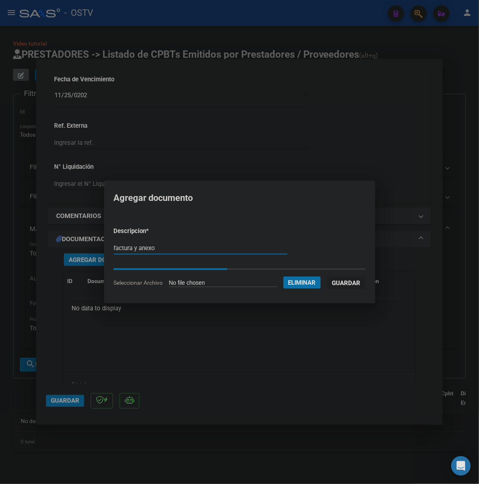
type input "factura y anexo"
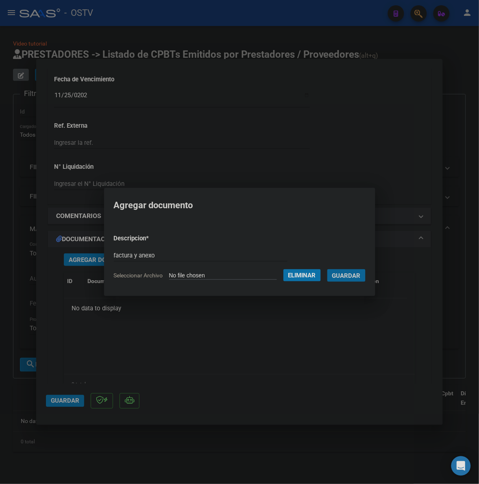
click at [328, 269] on button "Guardar" at bounding box center [347, 275] width 38 height 13
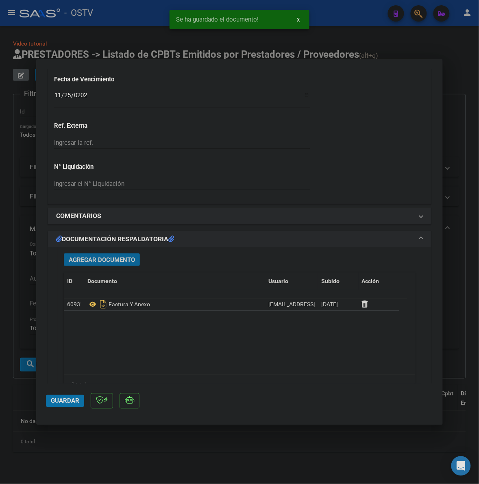
click at [68, 404] on span "Guardar" at bounding box center [65, 400] width 28 height 7
click at [61, 399] on span "Guardar" at bounding box center [65, 400] width 28 height 7
click at [22, 398] on div at bounding box center [239, 242] width 479 height 484
type input "$ 0,00"
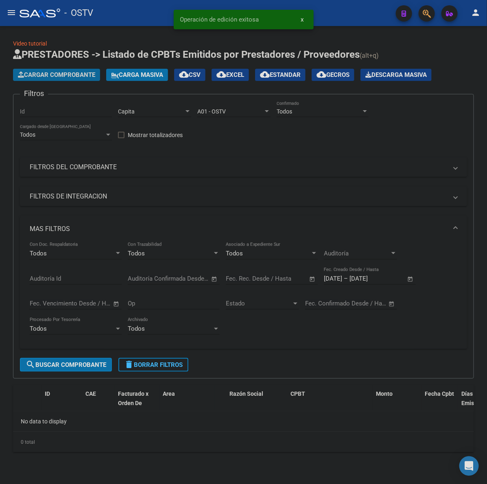
click at [85, 76] on span "Cargar Comprobante" at bounding box center [56, 74] width 77 height 7
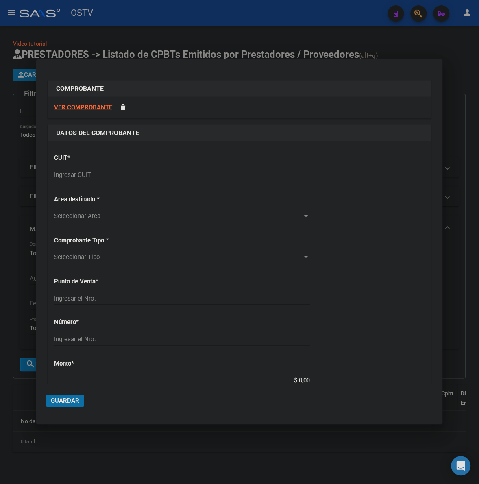
click at [103, 177] on input "Ingresar CUIT" at bounding box center [182, 174] width 256 height 7
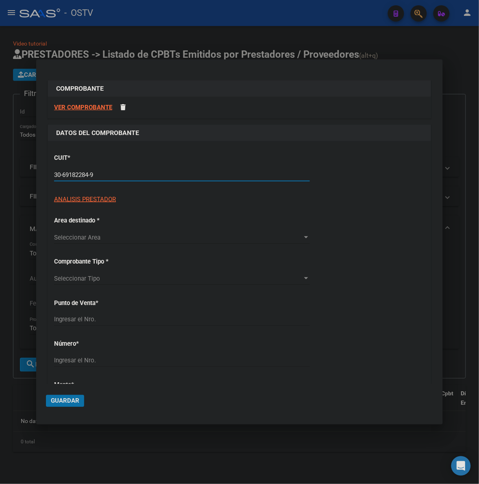
type input "30-69182284-9"
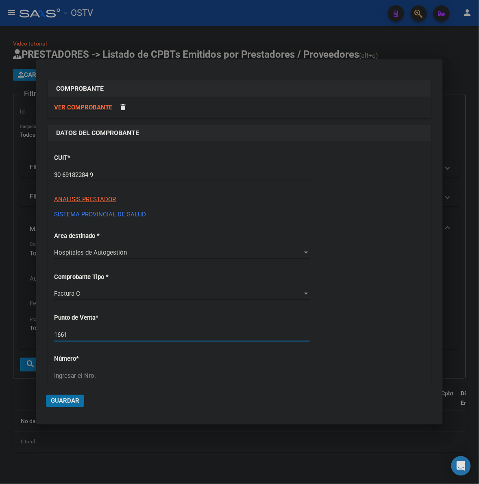
type input "1661"
type input "34369"
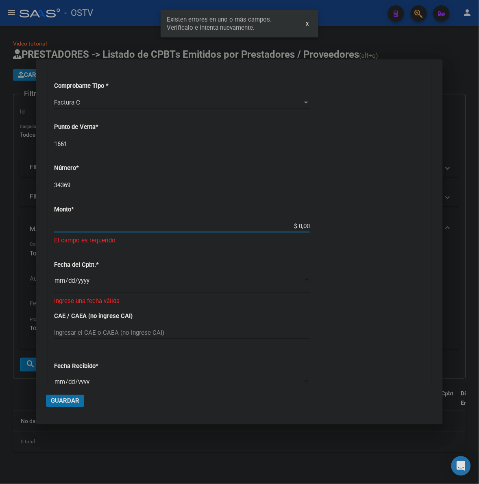
scroll to position [187, 0]
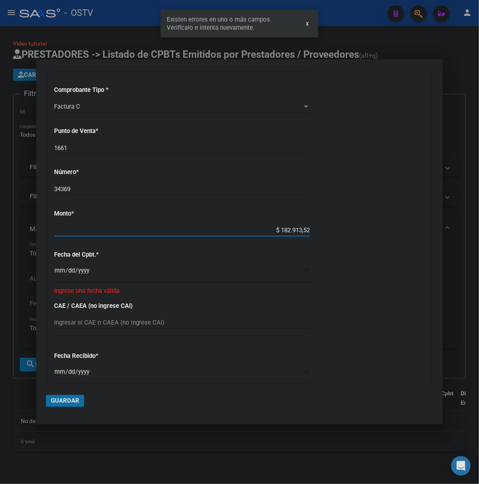
type input "$ 1.829.135,22"
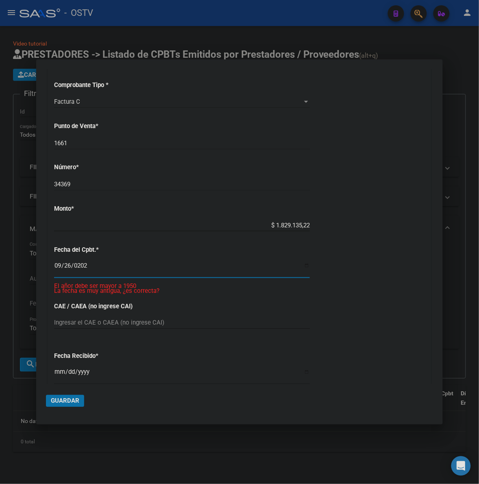
type input "[DATE]"
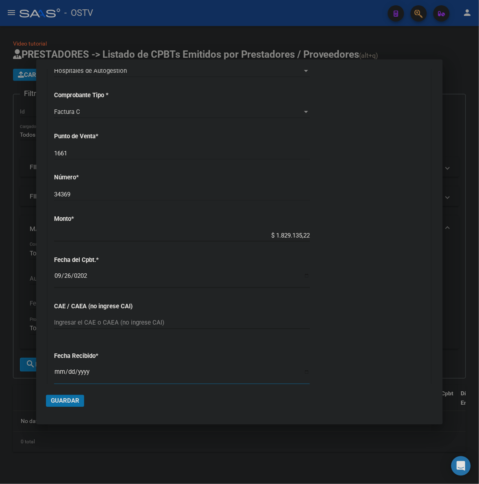
scroll to position [361, 0]
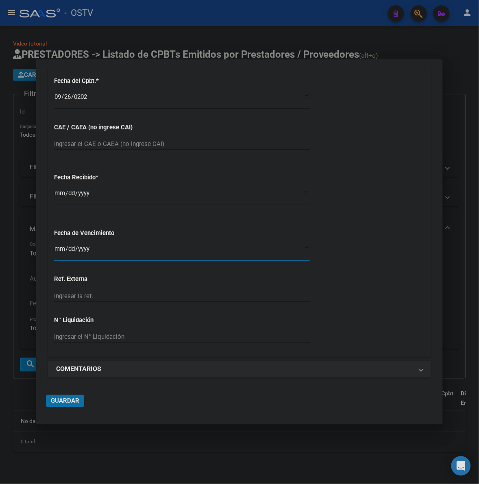
click at [59, 249] on input "Ingresar la fecha" at bounding box center [182, 252] width 256 height 13
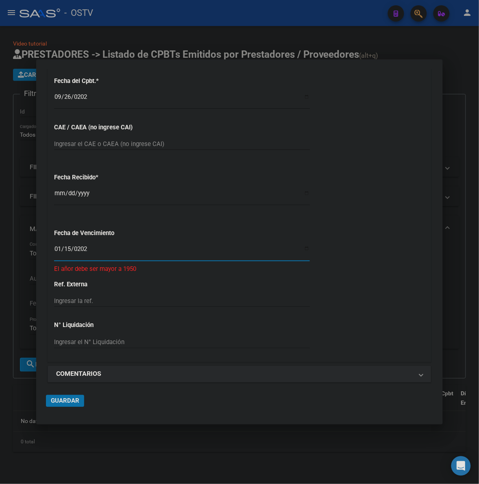
type input "[DATE]"
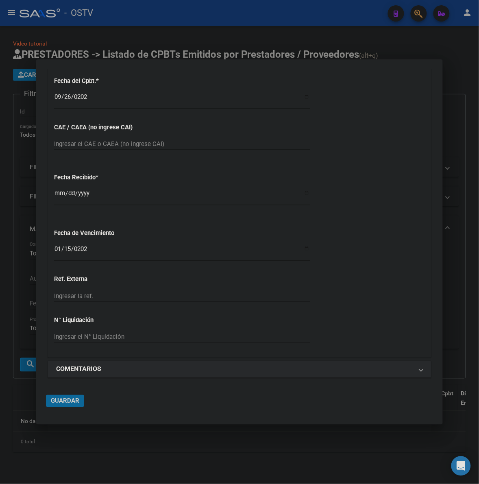
click at [61, 401] on span "Guardar" at bounding box center [65, 400] width 28 height 7
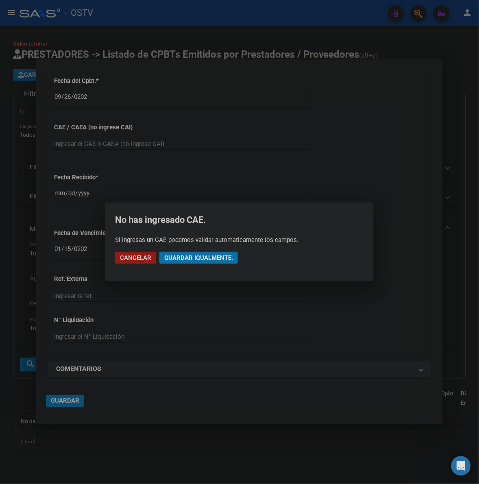
click at [205, 262] on button "Guardar igualmente." at bounding box center [198, 258] width 79 height 12
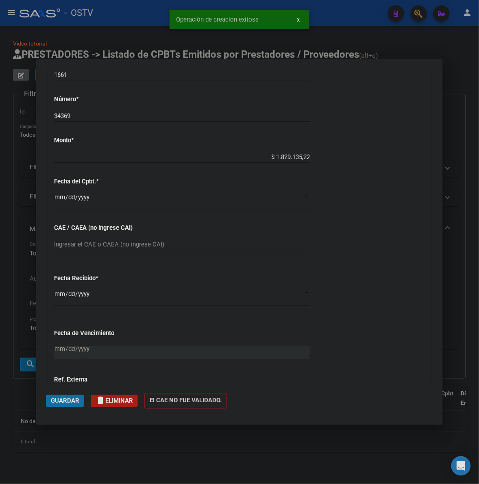
scroll to position [550, 0]
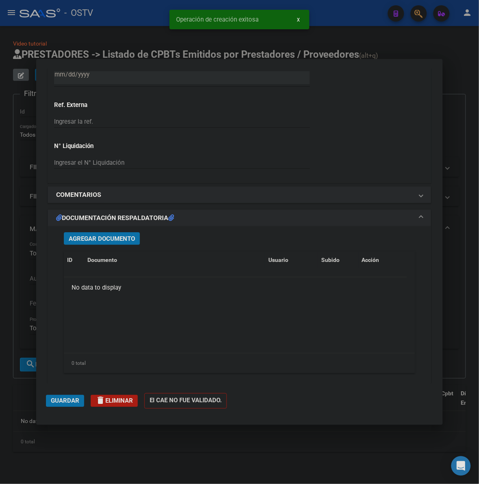
click at [92, 242] on span "Agregar Documento" at bounding box center [102, 238] width 66 height 7
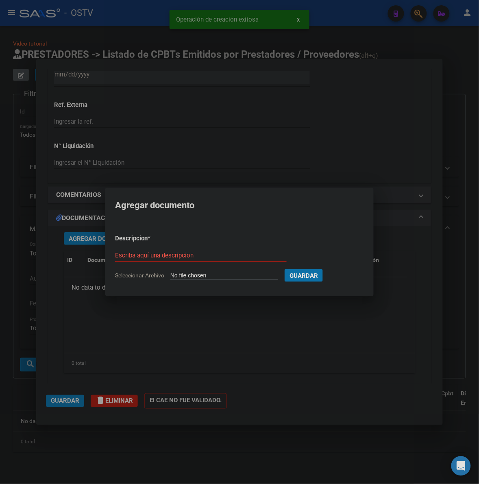
type input "C:\fakepath\FACTURA - 1661 34369 - HOSPITAL [PERSON_NAME].pdf"
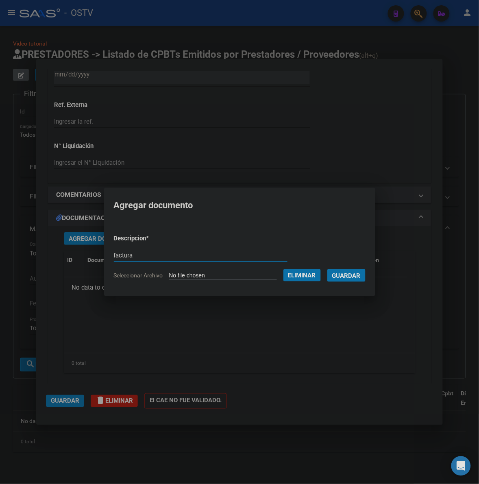
type input "factura"
click at [328, 269] on button "Guardar" at bounding box center [347, 275] width 38 height 13
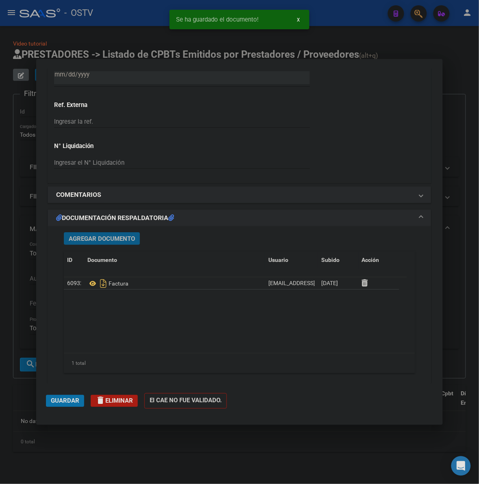
click at [72, 239] on span "Agregar Documento" at bounding box center [102, 238] width 66 height 7
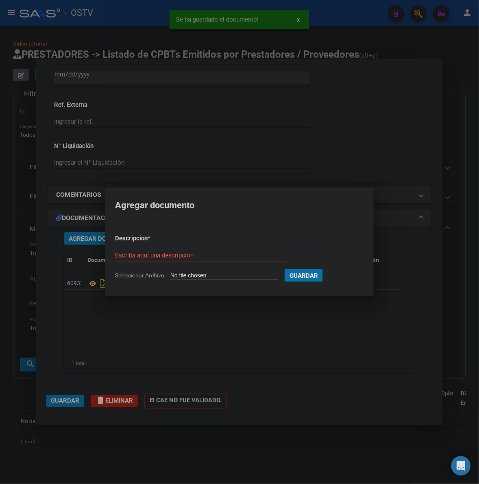
type input "C:\fakepath\ANEXO - 1661 34369 - HOSPITAL [PERSON_NAME].pdf"
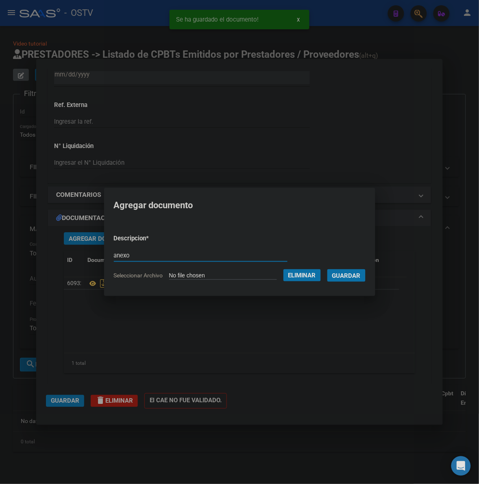
type input "anexo"
click at [328, 269] on button "Guardar" at bounding box center [347, 275] width 38 height 13
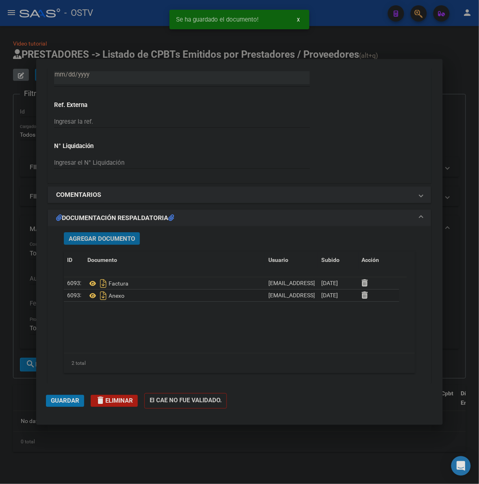
click at [61, 403] on span "Guardar" at bounding box center [65, 400] width 28 height 7
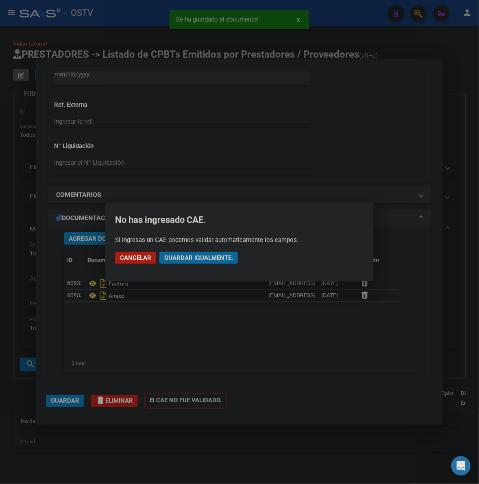
click at [187, 258] on span "Guardar igualmente." at bounding box center [198, 257] width 69 height 7
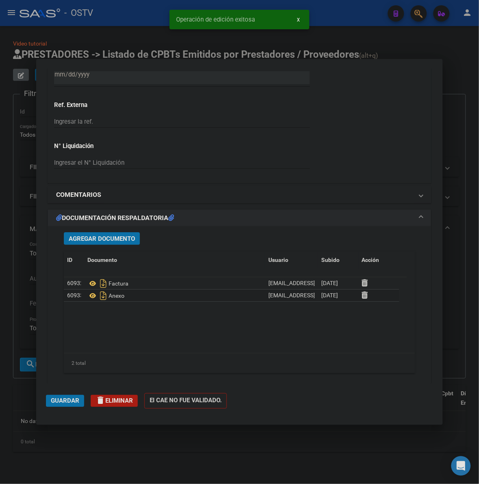
click at [458, 165] on div at bounding box center [239, 242] width 479 height 484
type input "$ 0,00"
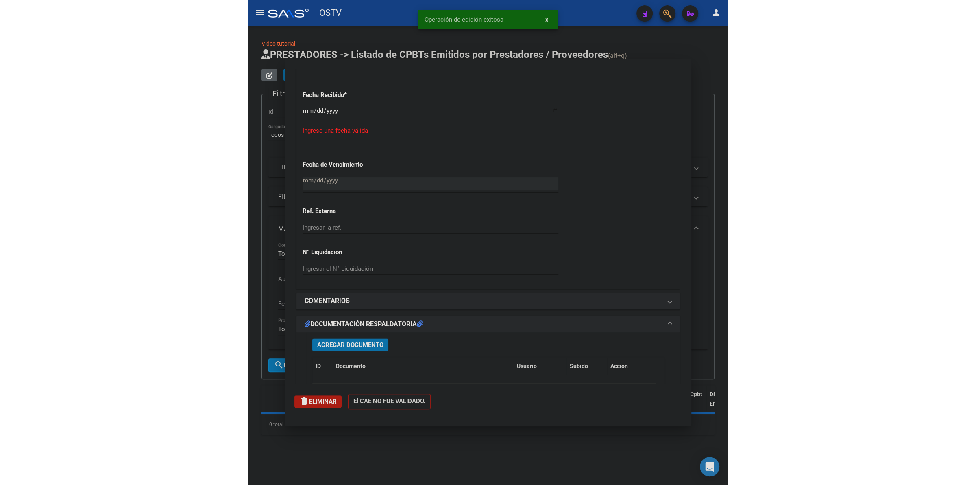
scroll to position [0, 0]
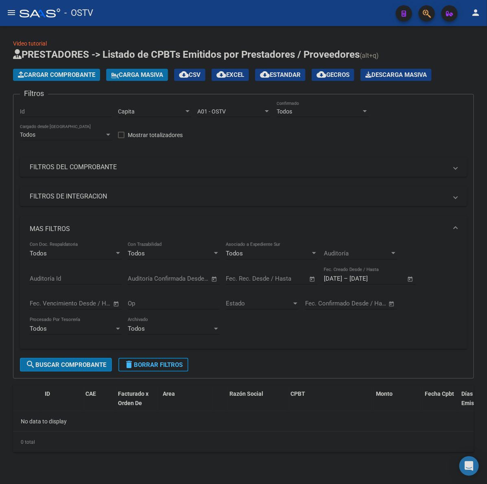
click at [157, 367] on button "delete Borrar Filtros" at bounding box center [153, 365] width 70 height 14
